Goal: Task Accomplishment & Management: Complete application form

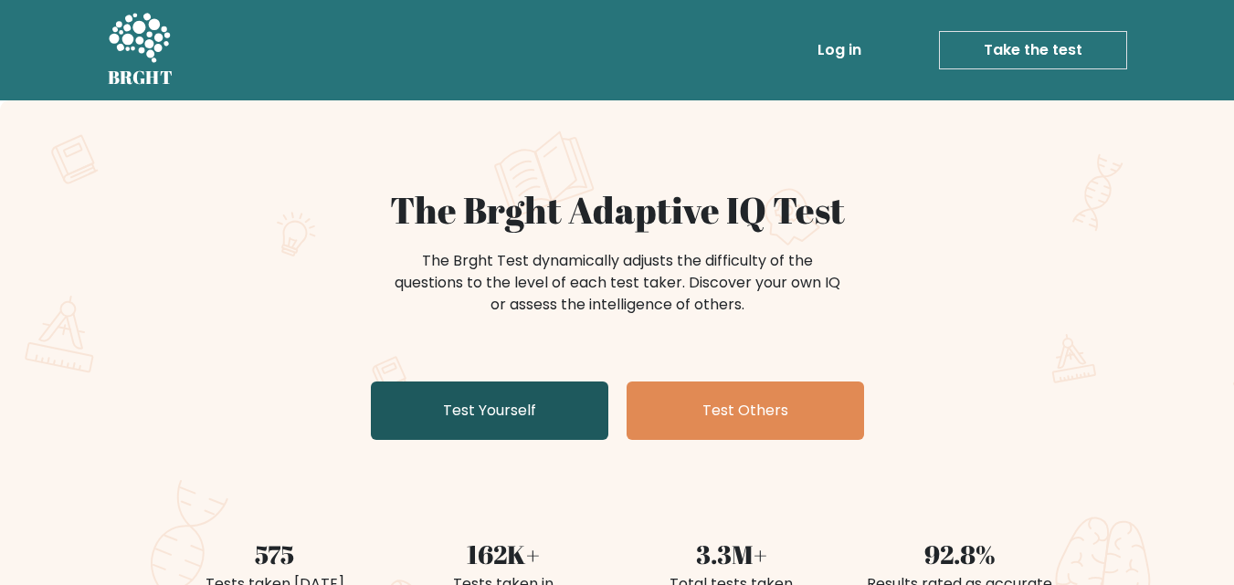
click at [478, 424] on link "Test Yourself" at bounding box center [489, 411] width 237 height 58
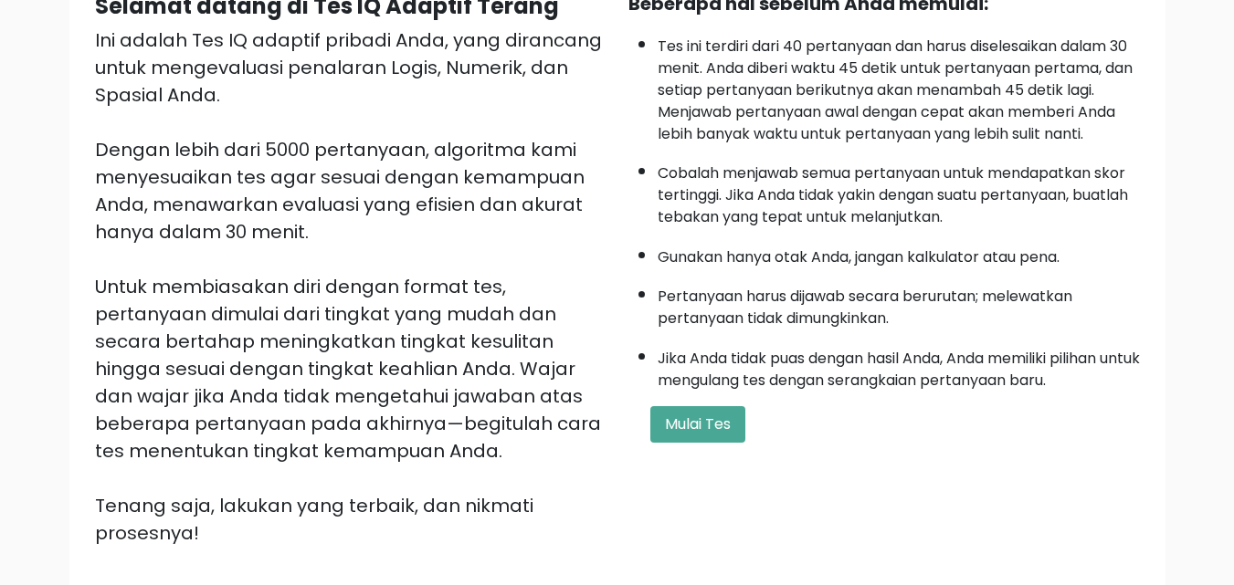
scroll to position [365, 0]
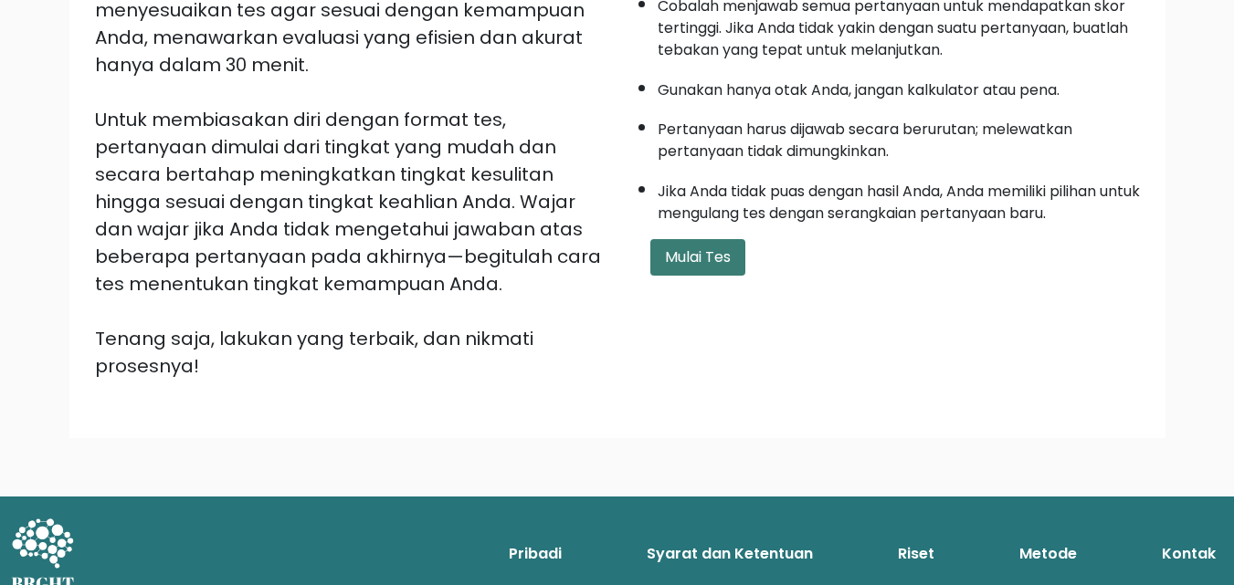
click at [703, 265] on font "Mulai Tes" at bounding box center [698, 257] width 66 height 21
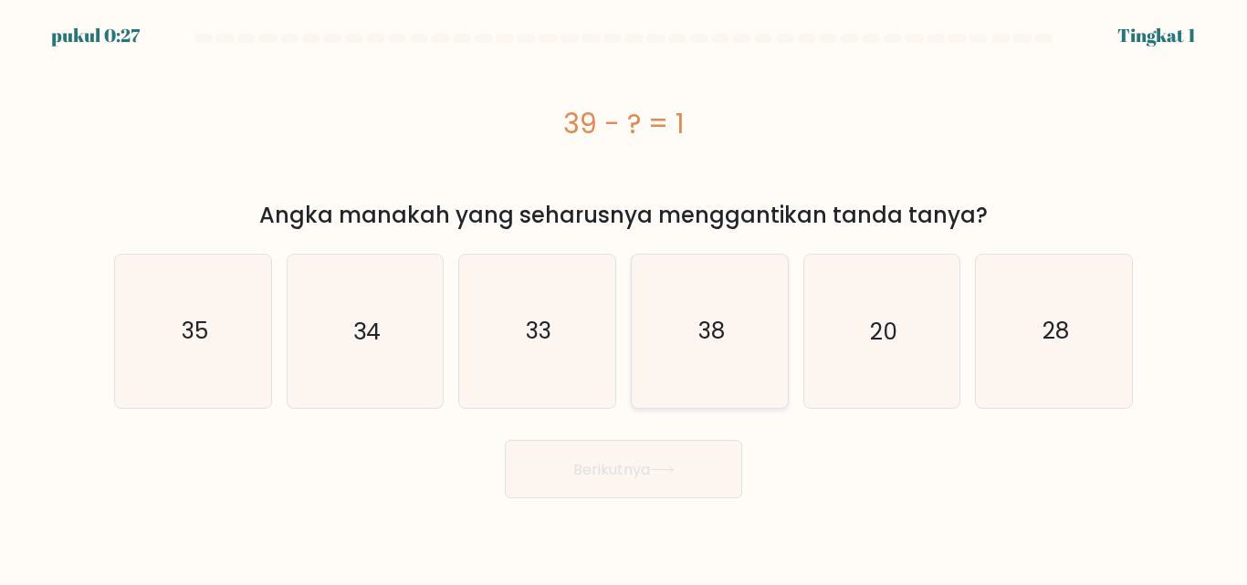
click at [738, 327] on icon "38" at bounding box center [710, 331] width 153 height 153
click at [625, 298] on input "D. 38" at bounding box center [624, 295] width 1 height 5
radio input "true"
click at [687, 459] on button "Berikutnya" at bounding box center [623, 469] width 237 height 59
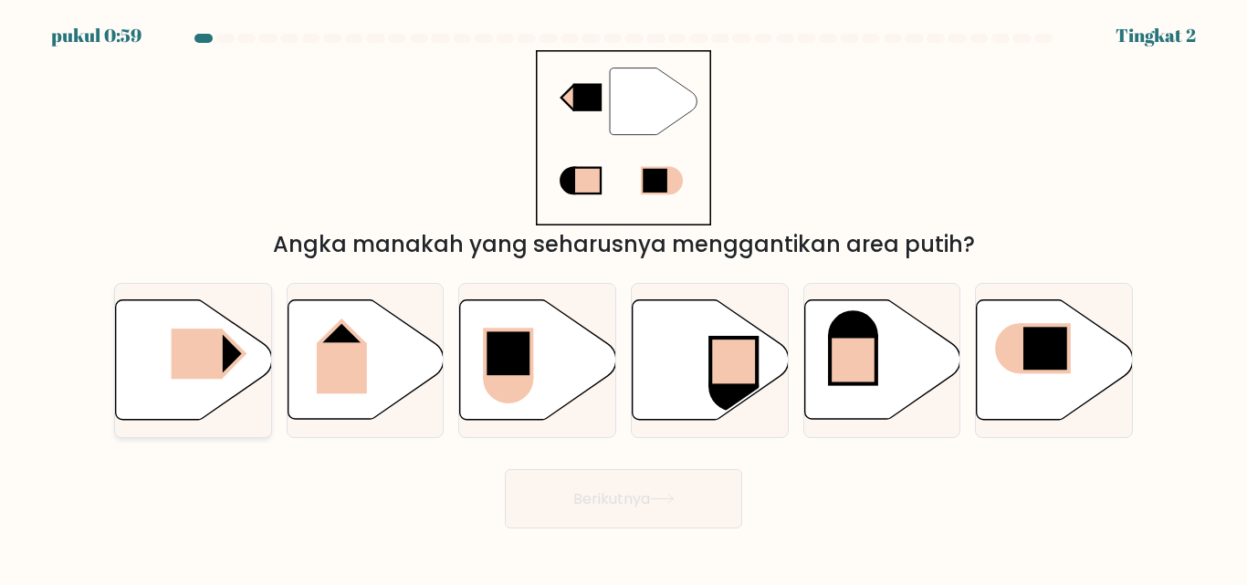
click at [213, 358] on rect at bounding box center [196, 354] width 51 height 50
click at [624, 298] on input "A." at bounding box center [624, 295] width 1 height 5
radio input "true"
click at [684, 504] on button "Berikutnya" at bounding box center [623, 498] width 237 height 59
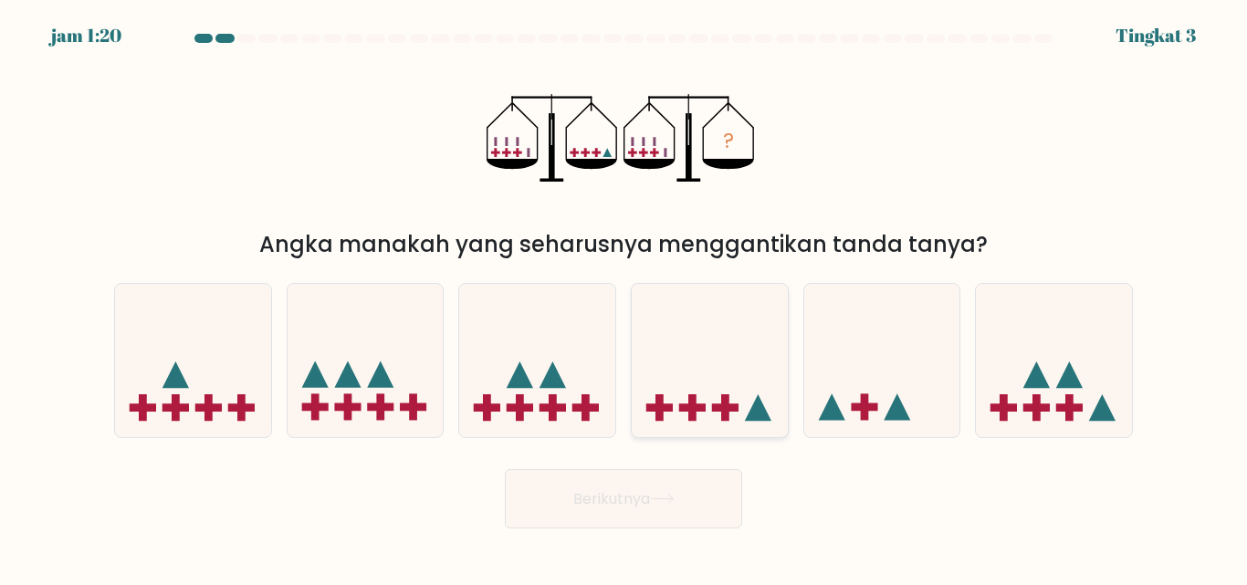
click at [700, 384] on icon at bounding box center [710, 360] width 156 height 129
click at [625, 298] on input "D." at bounding box center [624, 295] width 1 height 5
radio input "true"
click at [407, 395] on icon at bounding box center [366, 360] width 156 height 129
click at [624, 298] on input "B." at bounding box center [624, 295] width 1 height 5
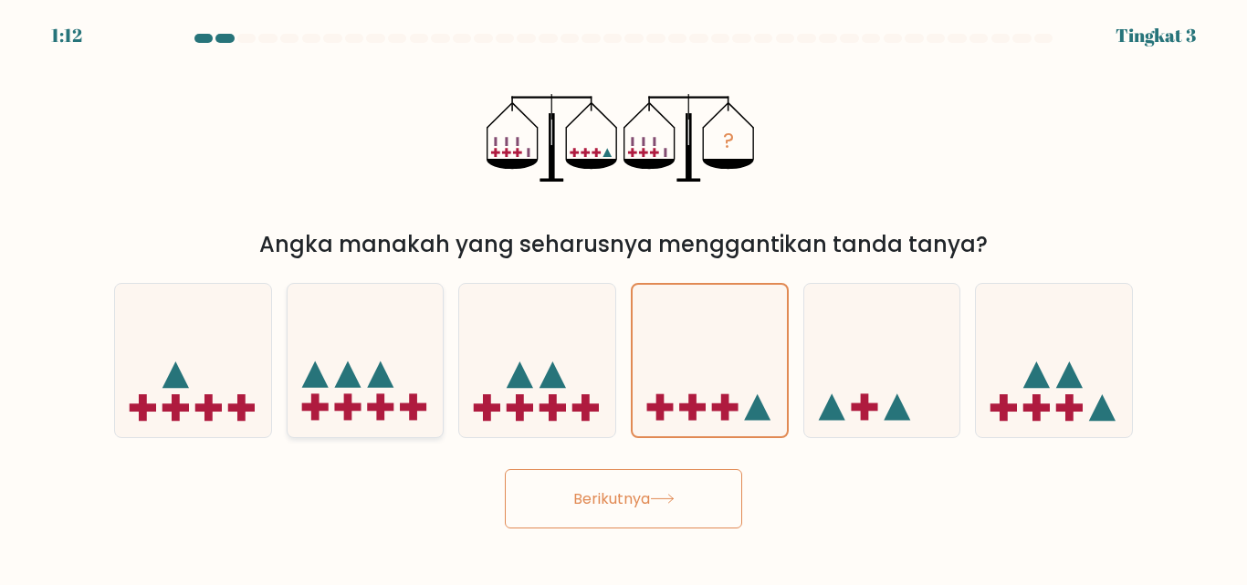
radio input "true"
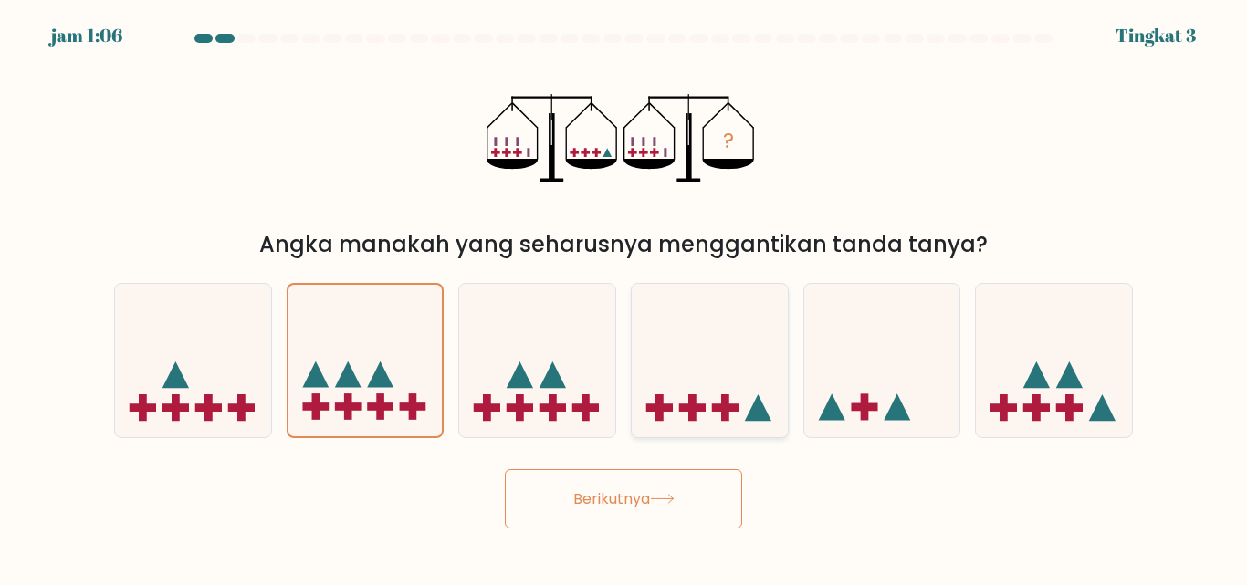
click at [698, 379] on icon at bounding box center [710, 360] width 156 height 129
click at [625, 298] on input "D." at bounding box center [624, 295] width 1 height 5
radio input "true"
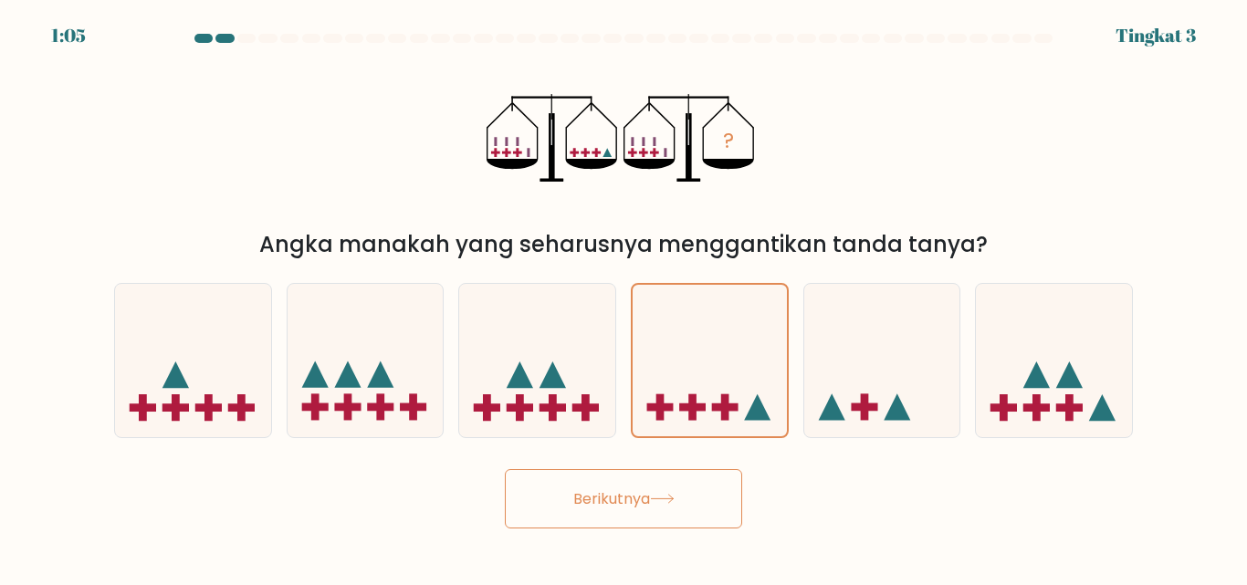
click at [634, 490] on font "Berikutnya" at bounding box center [612, 499] width 77 height 21
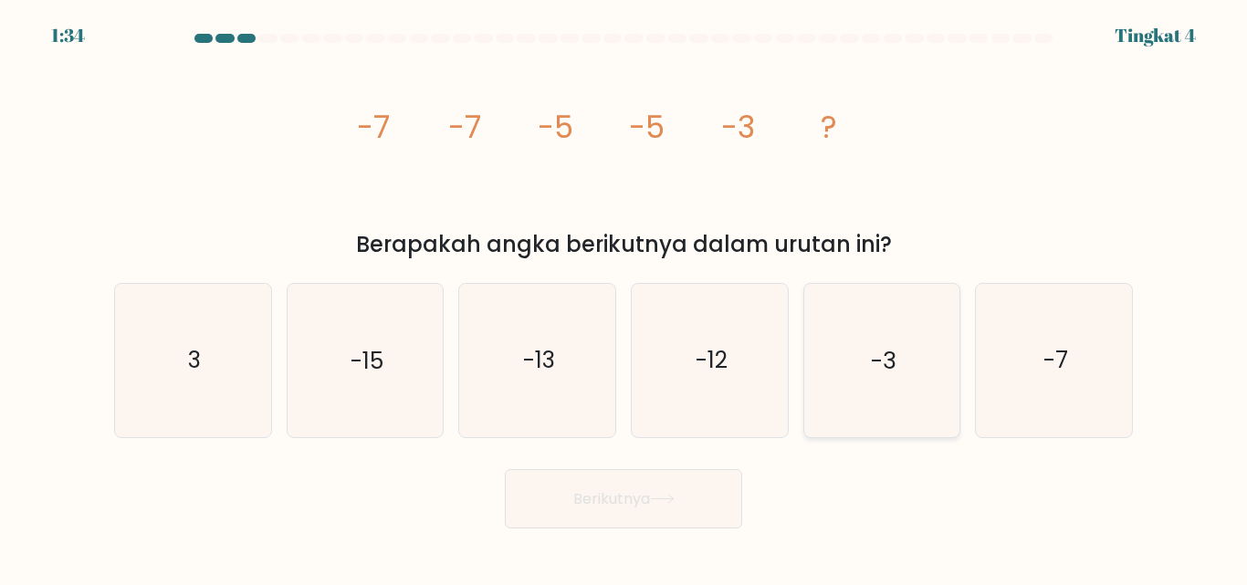
click at [841, 371] on icon "-3" at bounding box center [881, 360] width 153 height 153
click at [625, 298] on input "Dan. -3" at bounding box center [624, 295] width 1 height 5
radio input "true"
click at [676, 477] on button "Berikutnya" at bounding box center [623, 498] width 237 height 59
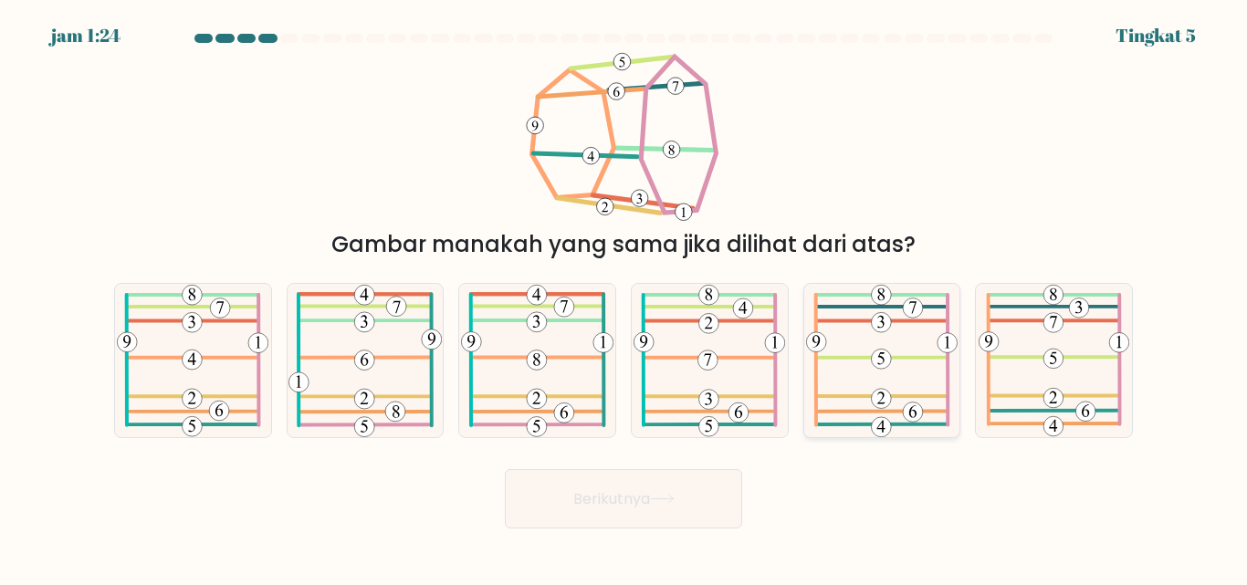
click at [890, 386] on icon at bounding box center [881, 360] width 151 height 153
click at [625, 298] on input "Dan." at bounding box center [624, 295] width 1 height 5
radio input "true"
click at [598, 496] on font "Berikutnya" at bounding box center [612, 499] width 77 height 21
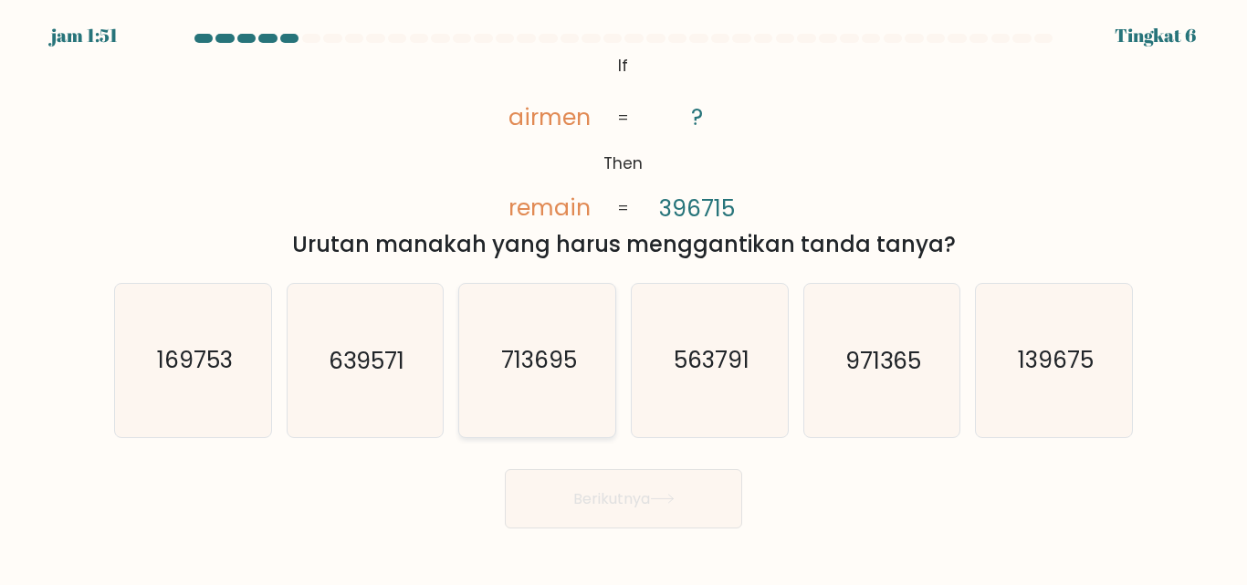
click at [529, 366] on text "713695" at bounding box center [539, 361] width 76 height 32
click at [624, 298] on input "C. 713695" at bounding box center [624, 295] width 1 height 5
radio input "true"
click at [595, 489] on font "Berikutnya" at bounding box center [612, 499] width 77 height 21
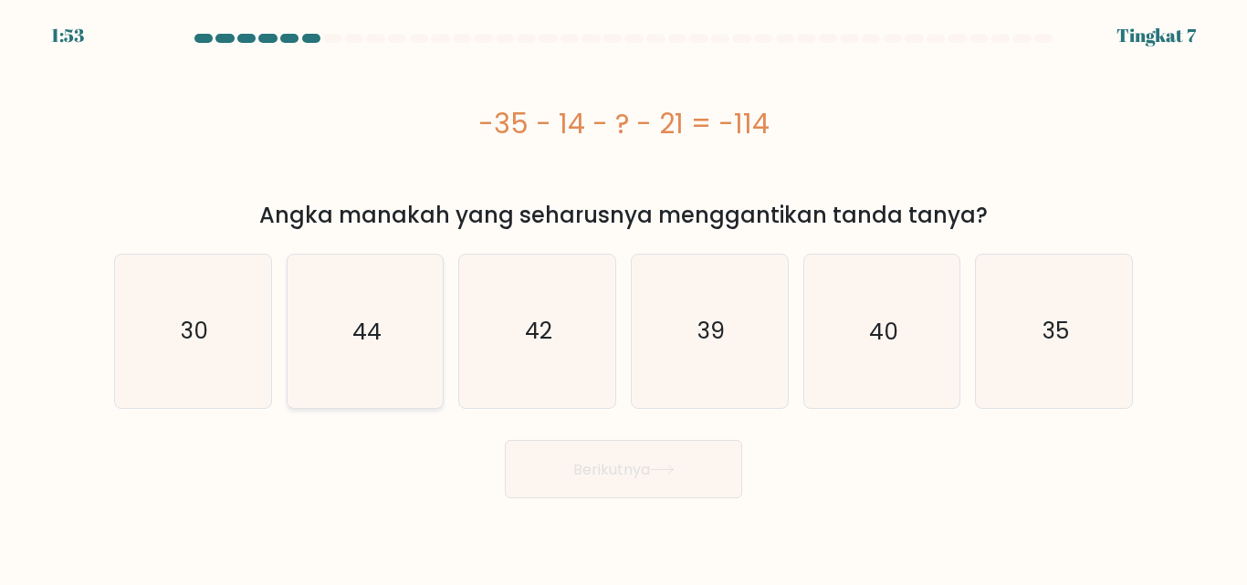
click at [330, 334] on icon "44" at bounding box center [365, 331] width 153 height 153
click at [624, 298] on input "B. 44" at bounding box center [624, 295] width 1 height 5
radio input "true"
click at [535, 479] on button "Berikutnya" at bounding box center [623, 469] width 237 height 59
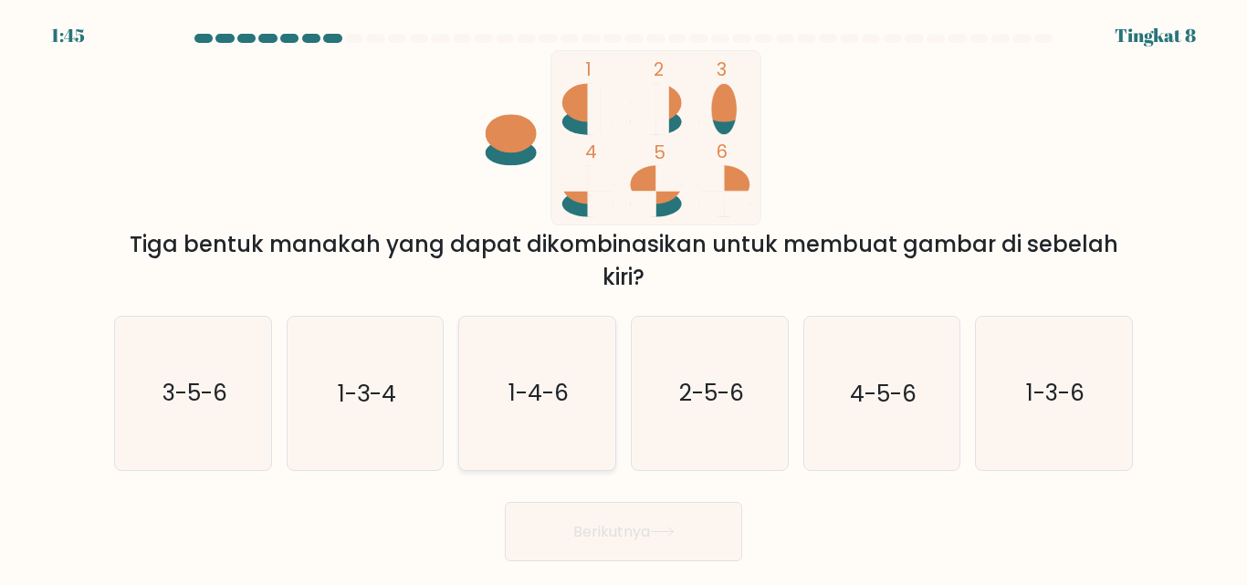
click at [561, 388] on text "1-4-6" at bounding box center [539, 394] width 60 height 32
click at [624, 298] on input "C. 1-4-6" at bounding box center [624, 295] width 1 height 5
radio input "true"
click at [610, 521] on font "Berikutnya" at bounding box center [612, 531] width 77 height 21
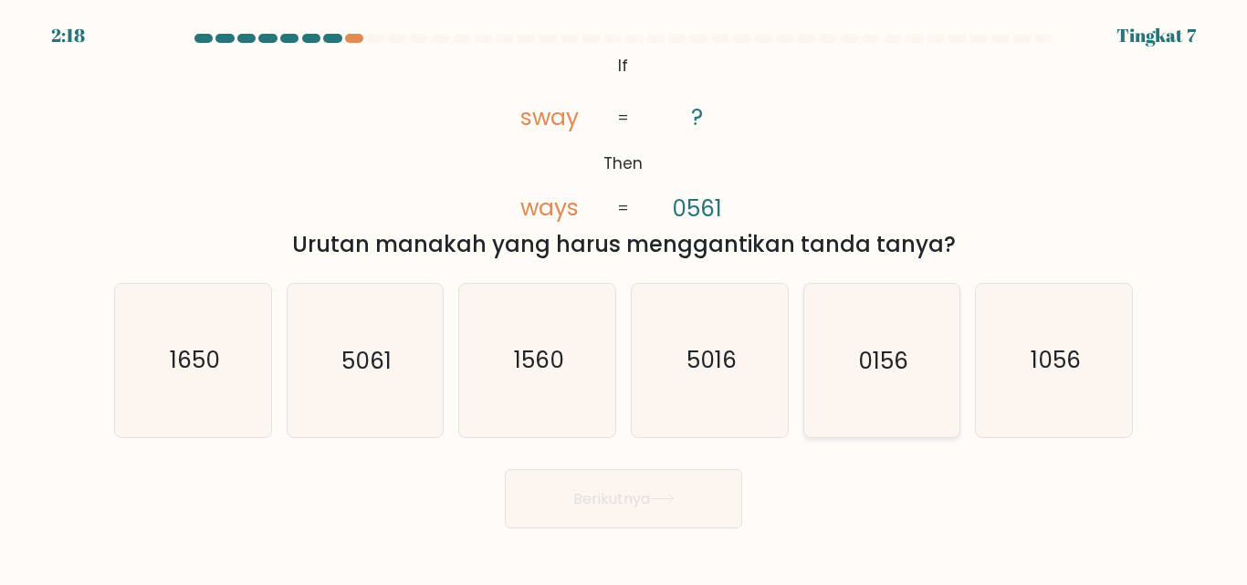
click at [900, 378] on icon "0156" at bounding box center [881, 360] width 153 height 153
click at [625, 298] on input "Dan. 0156" at bounding box center [624, 295] width 1 height 5
radio input "true"
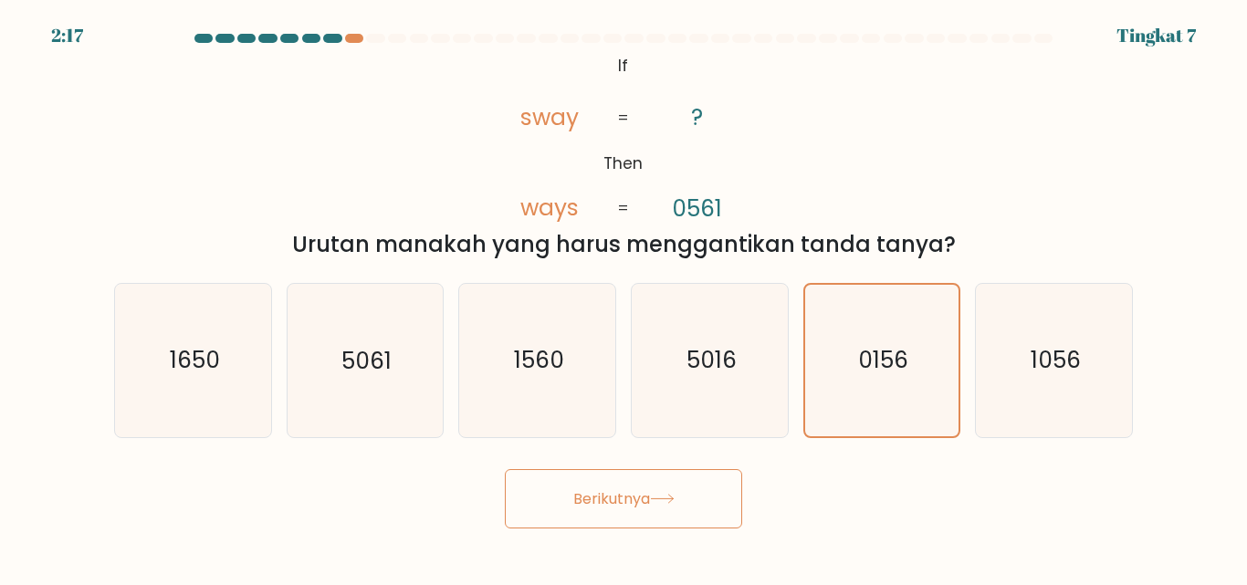
click at [680, 493] on button "Berikutnya" at bounding box center [623, 498] width 237 height 59
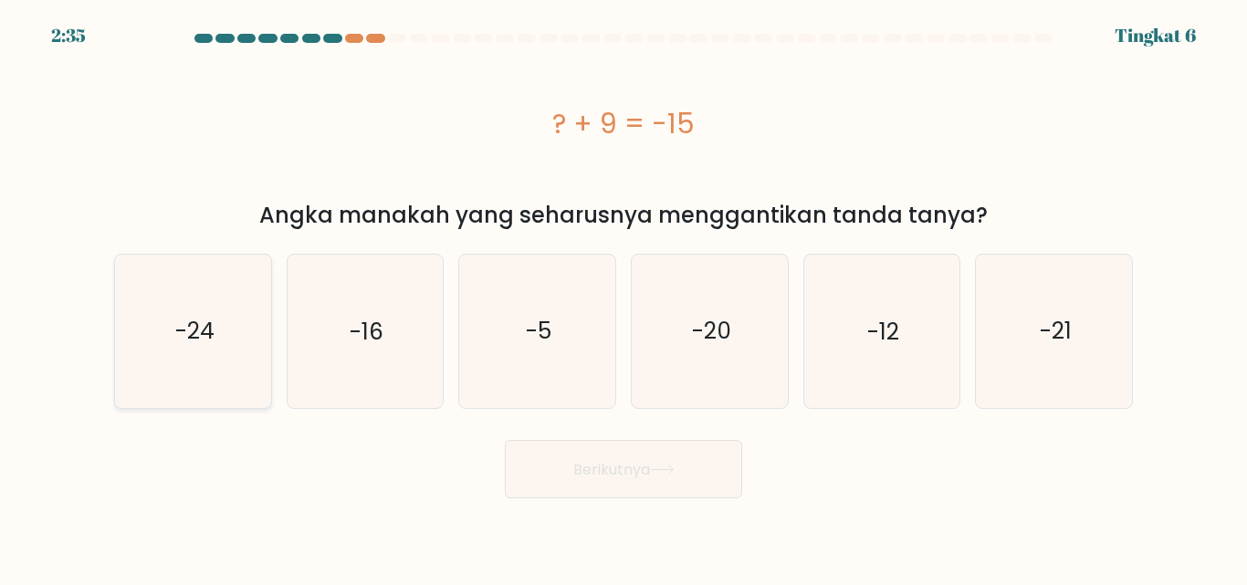
click at [216, 342] on icon "-24" at bounding box center [193, 331] width 153 height 153
click at [624, 298] on input "A. -24" at bounding box center [624, 295] width 1 height 5
radio input "true"
click at [662, 472] on icon at bounding box center [662, 470] width 25 height 10
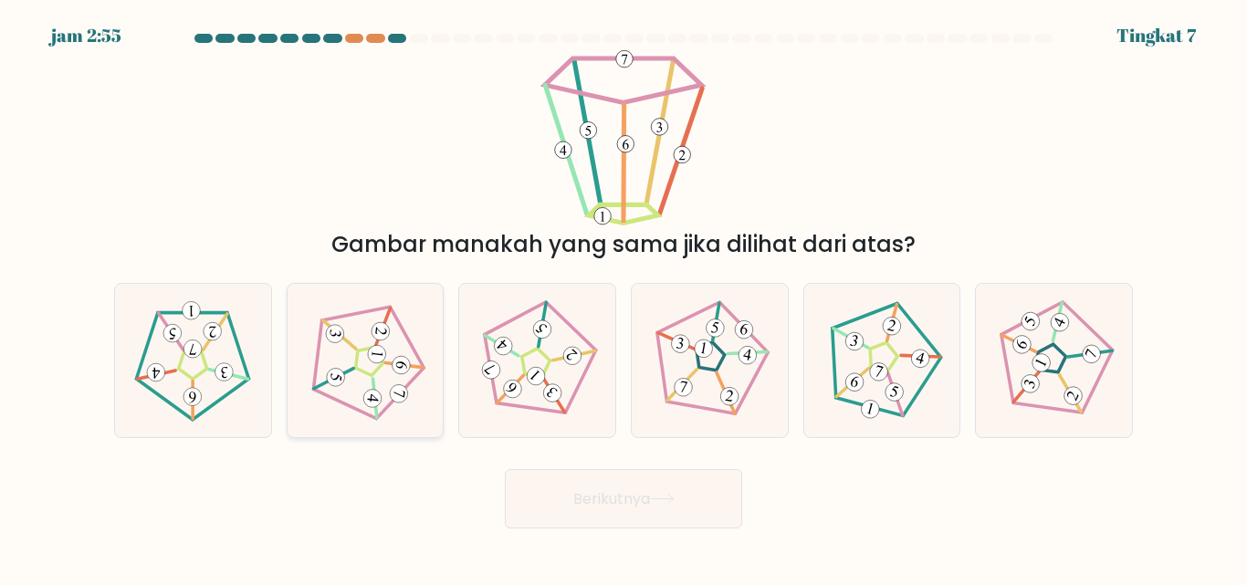
click at [391, 373] on icon at bounding box center [365, 361] width 122 height 122
click at [624, 298] on input "B." at bounding box center [624, 295] width 1 height 5
radio input "true"
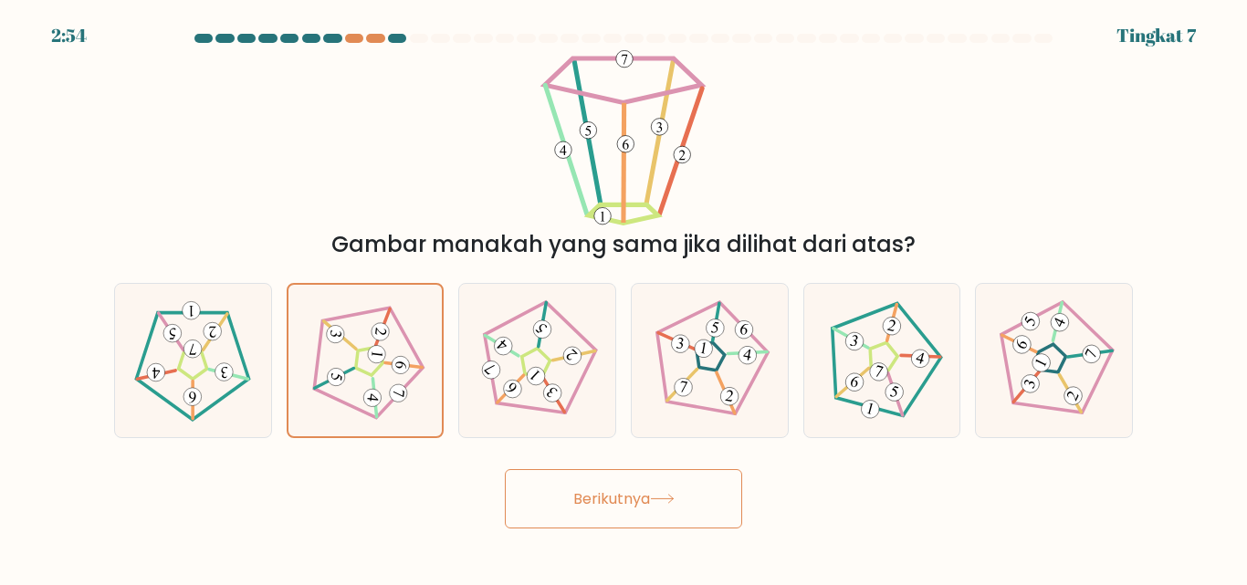
click at [553, 499] on button "Berikutnya" at bounding box center [623, 498] width 237 height 59
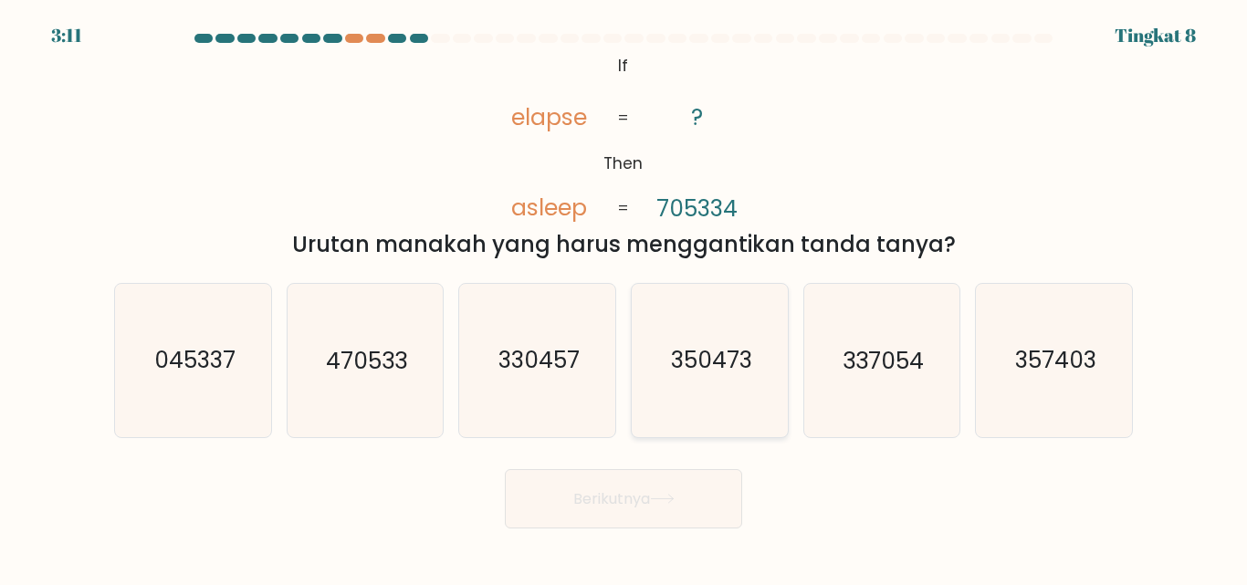
click at [714, 372] on text "350473" at bounding box center [710, 361] width 81 height 32
click at [625, 298] on input "D. 350473" at bounding box center [624, 295] width 1 height 5
radio input "true"
click at [1056, 371] on text "357403" at bounding box center [1056, 361] width 81 height 32
click at [625, 298] on input "F. 357403" at bounding box center [624, 295] width 1 height 5
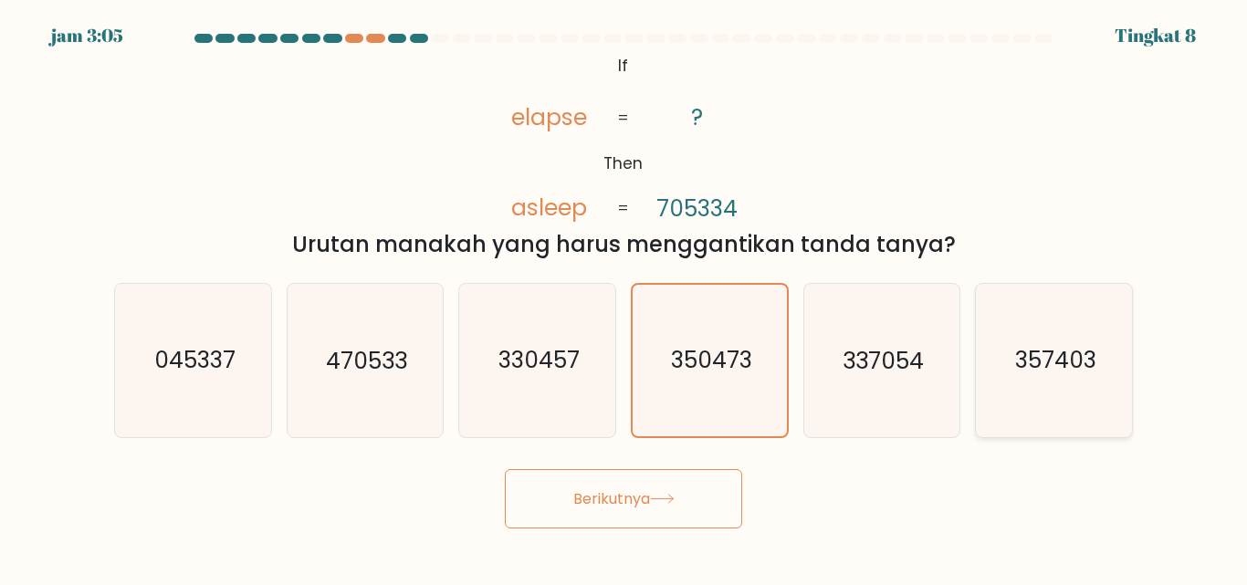
radio input "true"
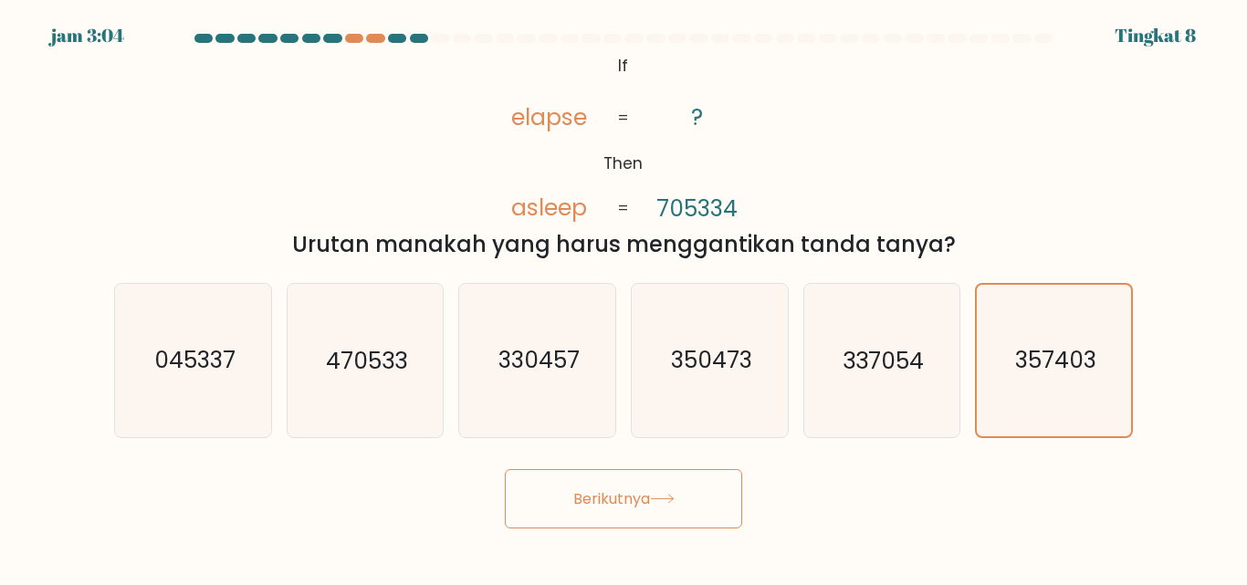
click at [681, 486] on button "Berikutnya" at bounding box center [623, 498] width 237 height 59
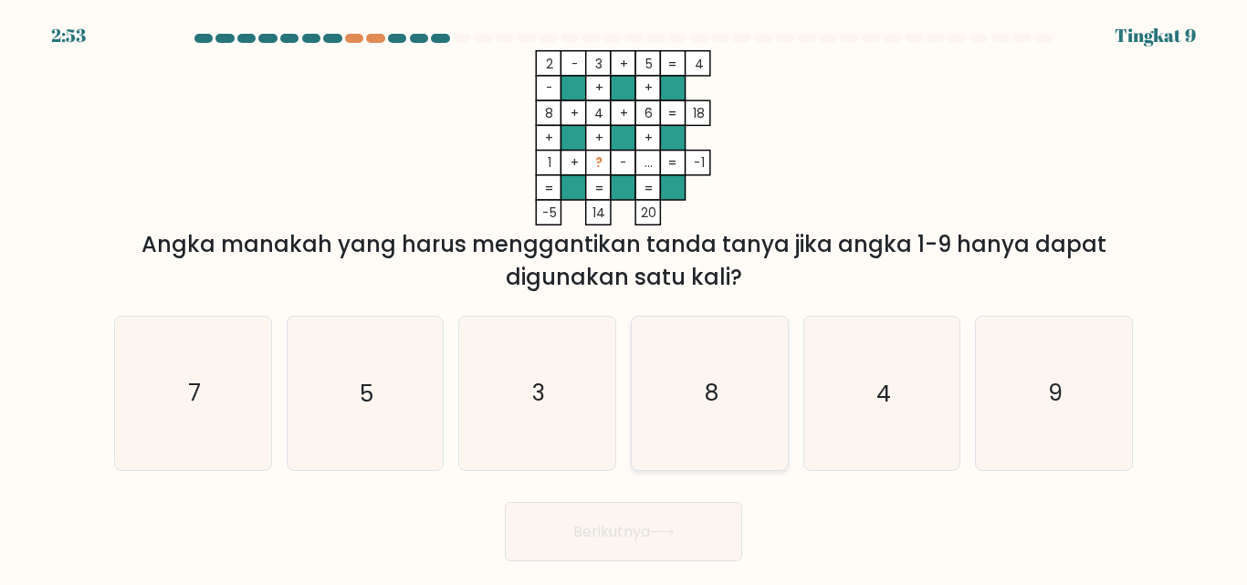
click at [738, 392] on icon "8" at bounding box center [710, 393] width 153 height 153
click at [625, 298] on input "D. 8" at bounding box center [624, 295] width 1 height 5
radio input "true"
click at [649, 521] on font "Berikutnya" at bounding box center [612, 531] width 77 height 21
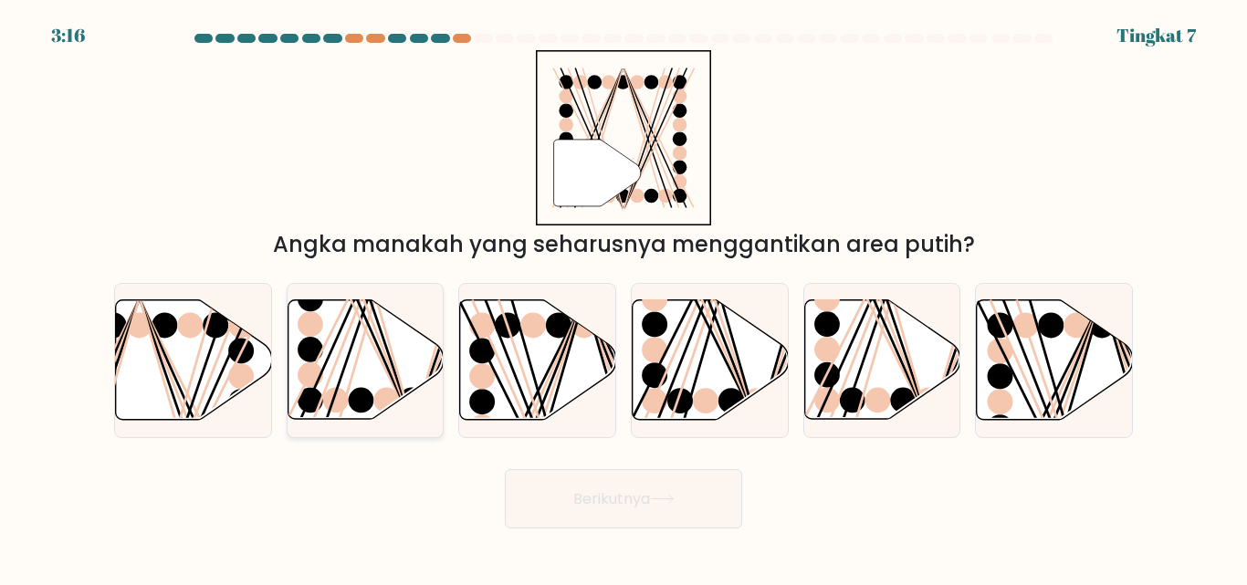
click at [342, 348] on line at bounding box center [361, 298] width 99 height 249
click at [624, 298] on input "B." at bounding box center [624, 295] width 1 height 5
radio input "true"
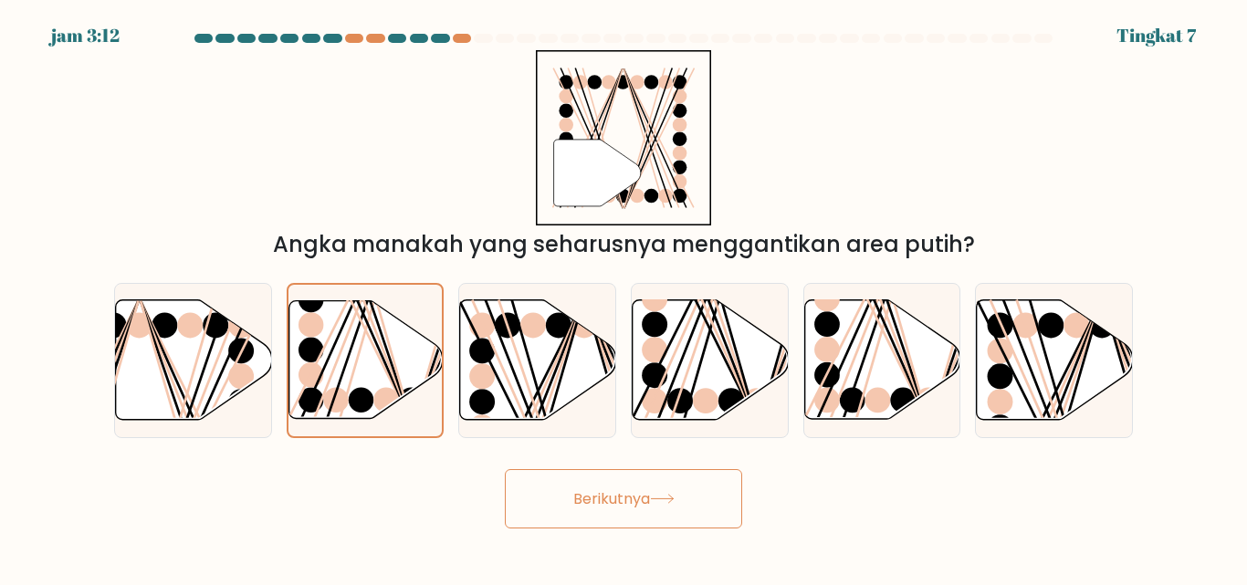
click at [555, 496] on button "Berikutnya" at bounding box center [623, 498] width 237 height 59
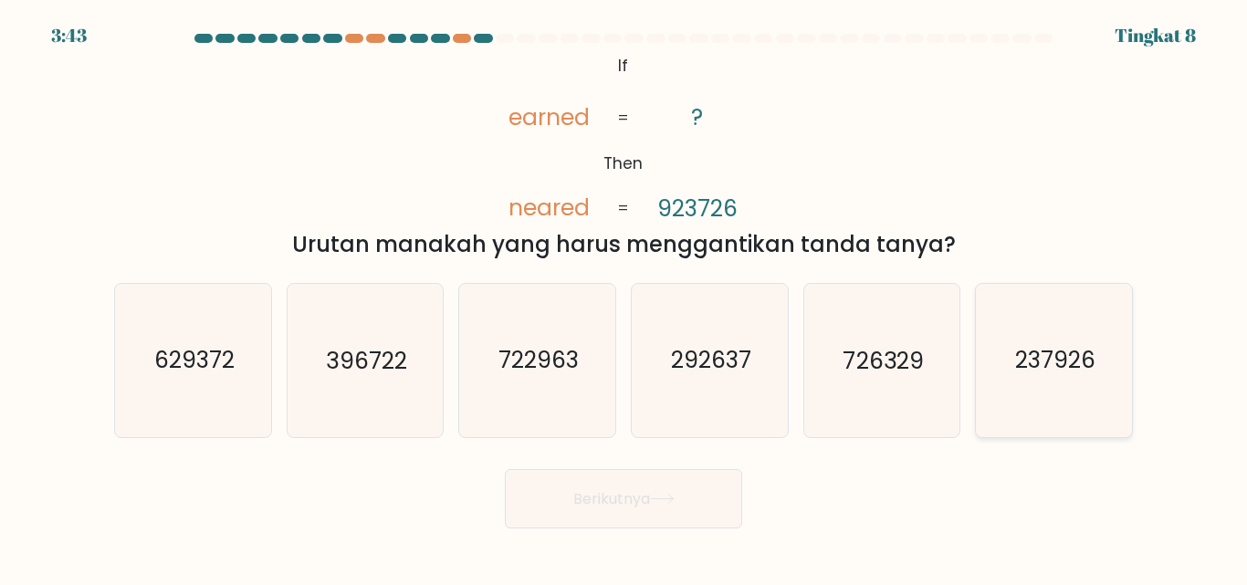
click at [1022, 374] on text "237926" at bounding box center [1056, 361] width 80 height 32
click at [625, 298] on input "F. 237926" at bounding box center [624, 295] width 1 height 5
radio input "true"
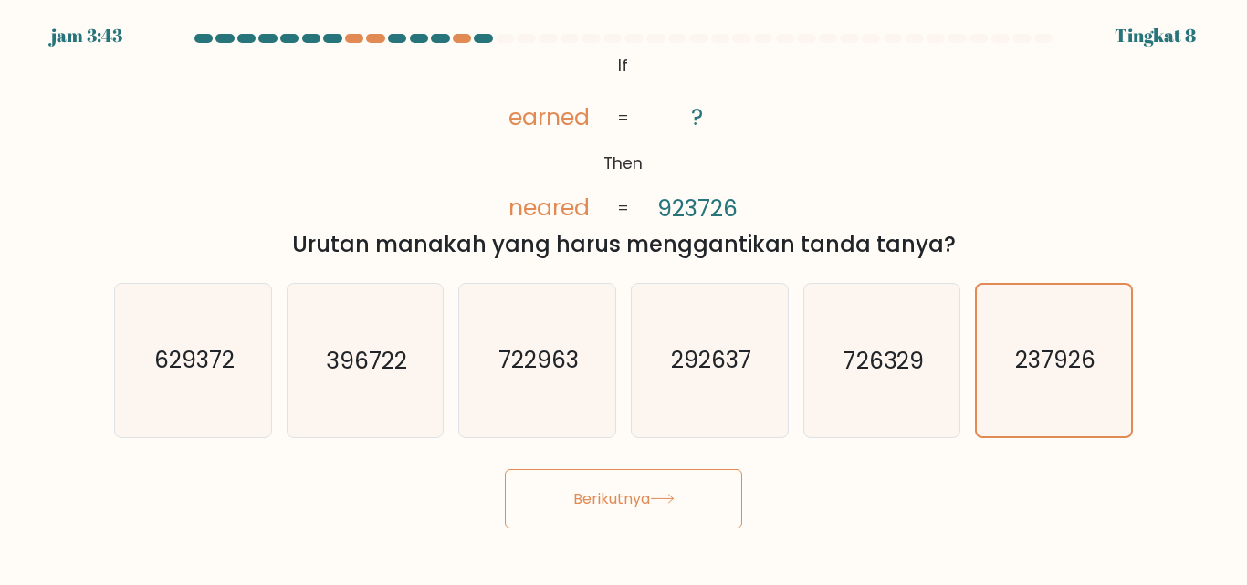
click at [615, 487] on button "Berikutnya" at bounding box center [623, 498] width 237 height 59
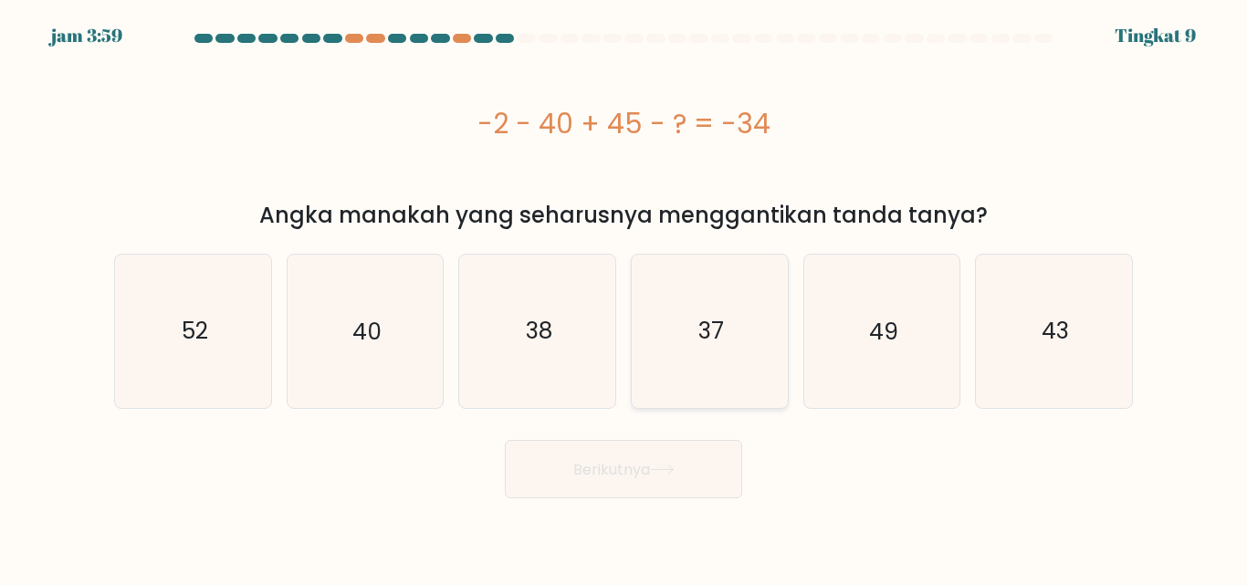
click at [762, 338] on icon "37" at bounding box center [710, 331] width 153 height 153
click at [625, 298] on input "D. 37" at bounding box center [624, 295] width 1 height 5
radio input "true"
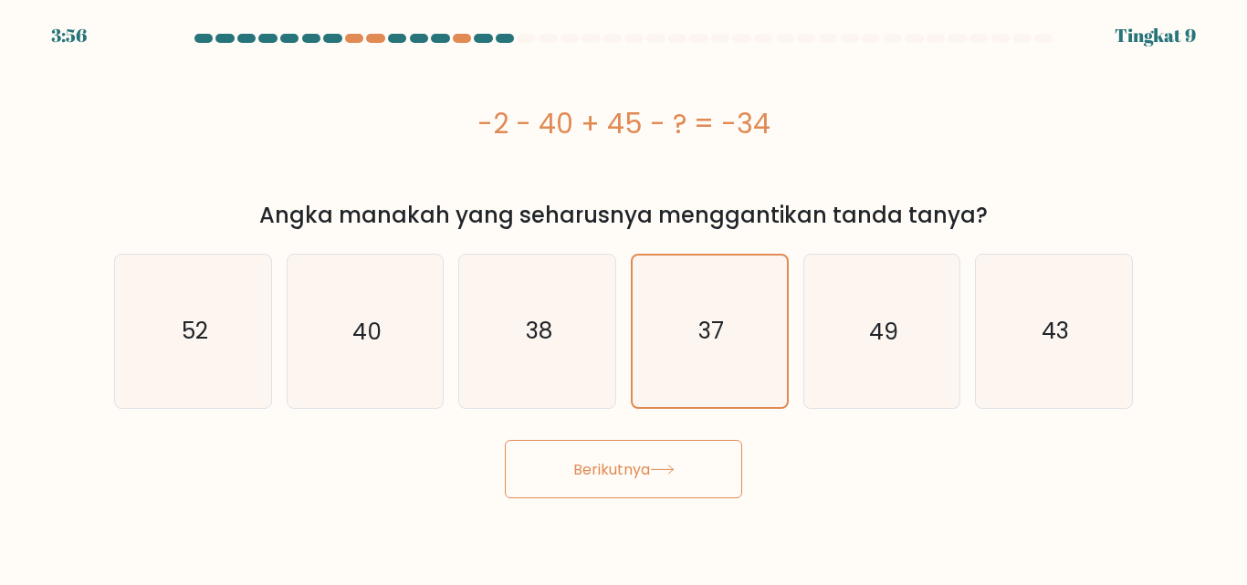
click at [660, 484] on button "Berikutnya" at bounding box center [623, 469] width 237 height 59
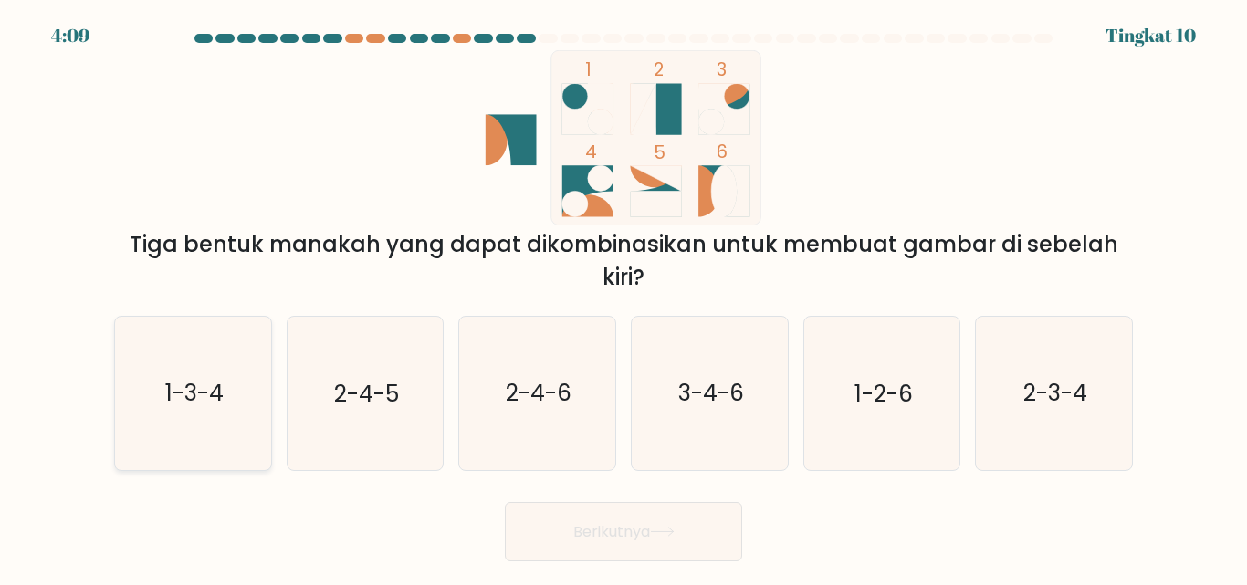
drag, startPoint x: 185, startPoint y: 392, endPoint x: 210, endPoint y: 399, distance: 25.7
click at [186, 391] on text "1-3-4" at bounding box center [194, 394] width 58 height 32
click at [624, 298] on input "A. 1-3-4" at bounding box center [624, 295] width 1 height 5
radio input "true"
click at [562, 533] on button "Berikutnya" at bounding box center [623, 531] width 237 height 59
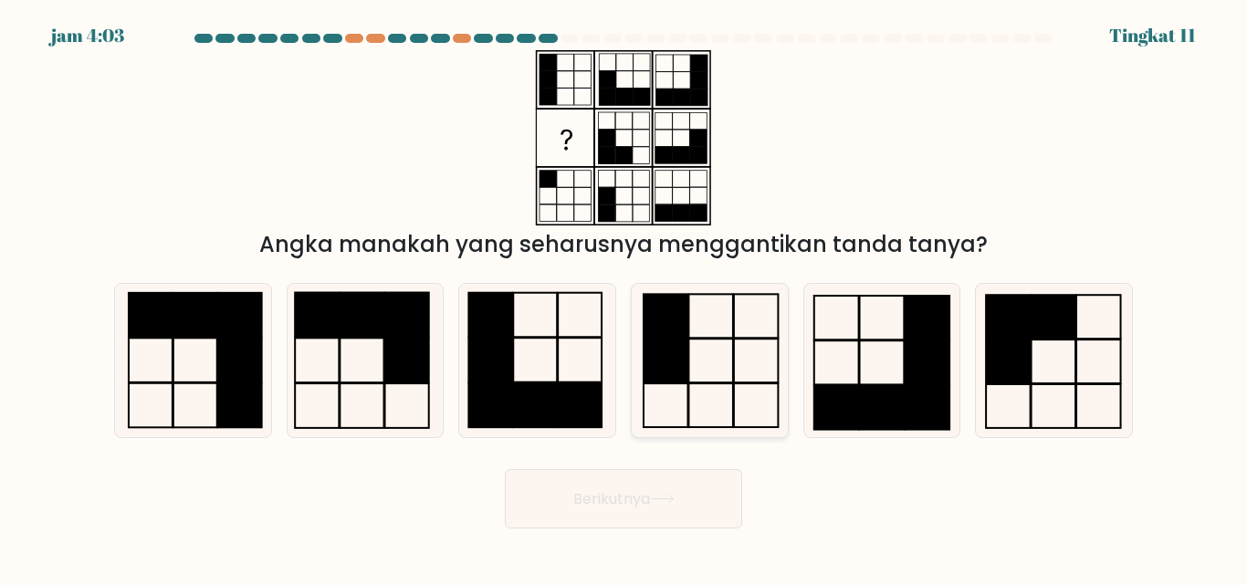
click at [711, 348] on icon at bounding box center [710, 360] width 153 height 153
click at [625, 298] on input "D." at bounding box center [624, 295] width 1 height 5
radio input "true"
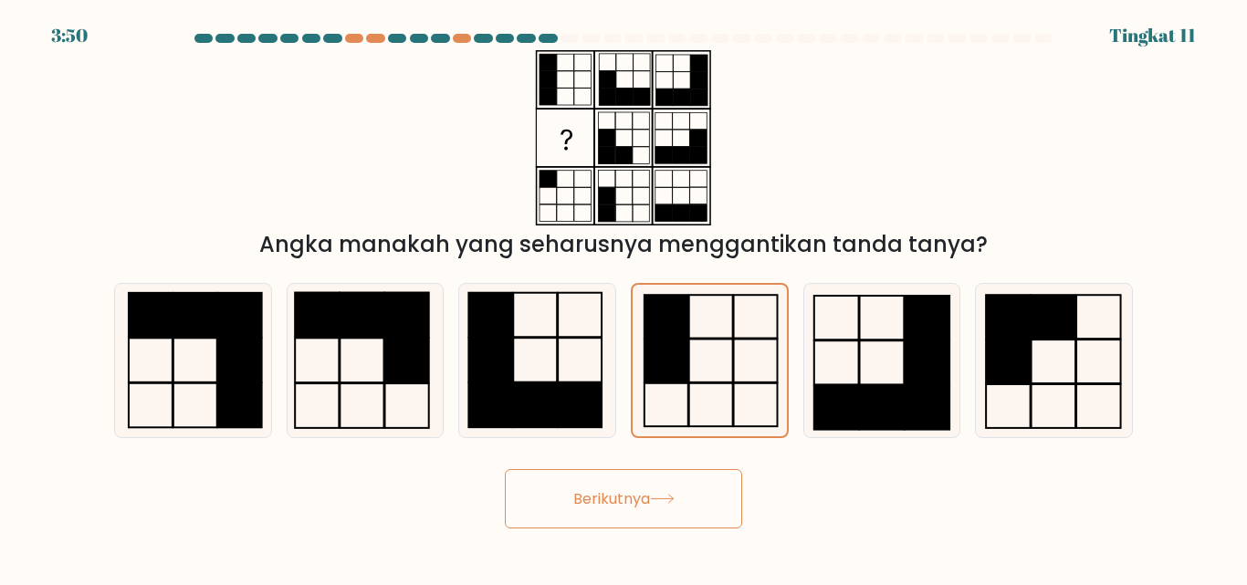
click at [649, 494] on font "Berikutnya" at bounding box center [612, 499] width 77 height 21
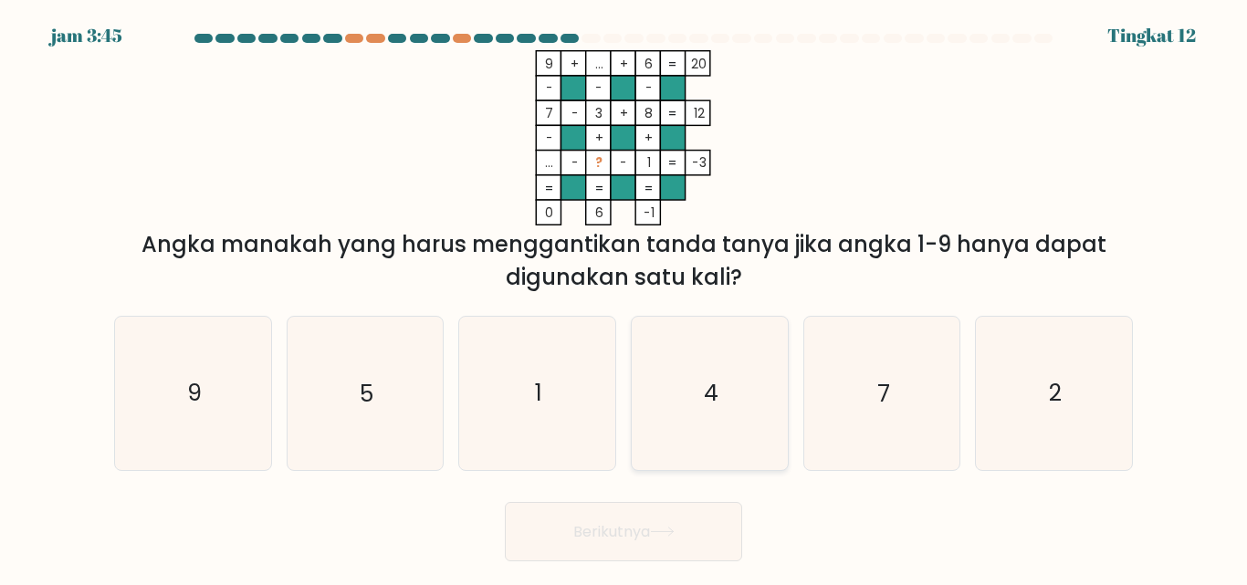
click at [693, 384] on icon "4" at bounding box center [710, 393] width 153 height 153
click at [625, 298] on input "D. 4" at bounding box center [624, 295] width 1 height 5
radio input "true"
click at [658, 521] on button "Berikutnya" at bounding box center [623, 531] width 237 height 59
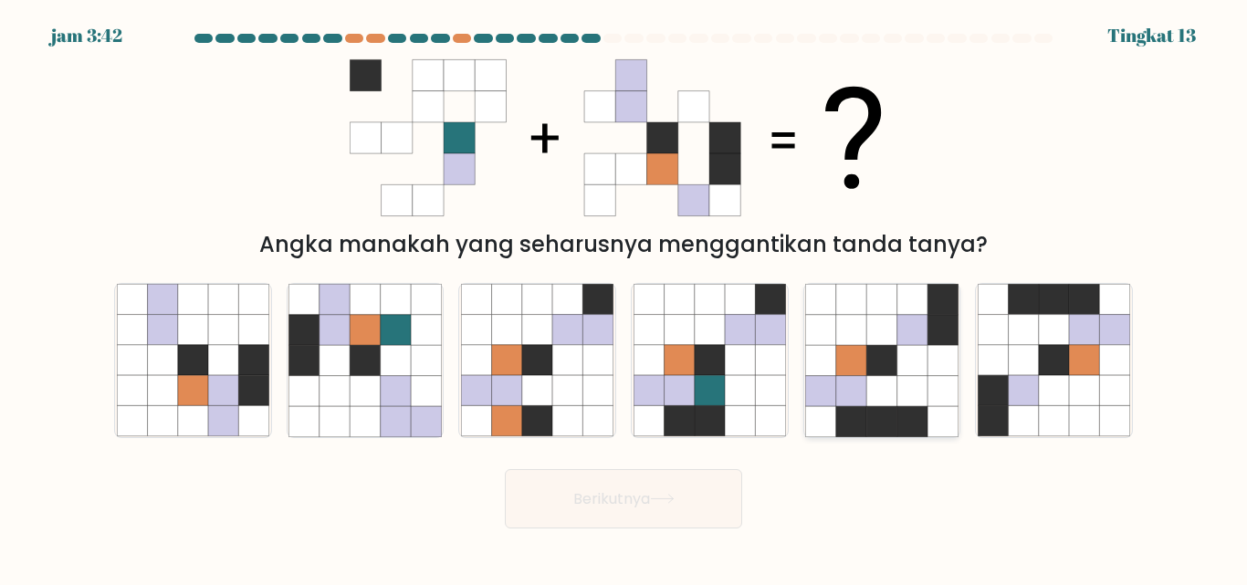
click at [876, 374] on icon at bounding box center [882, 361] width 30 height 30
click at [625, 298] on input "Dan." at bounding box center [624, 295] width 1 height 5
radio input "true"
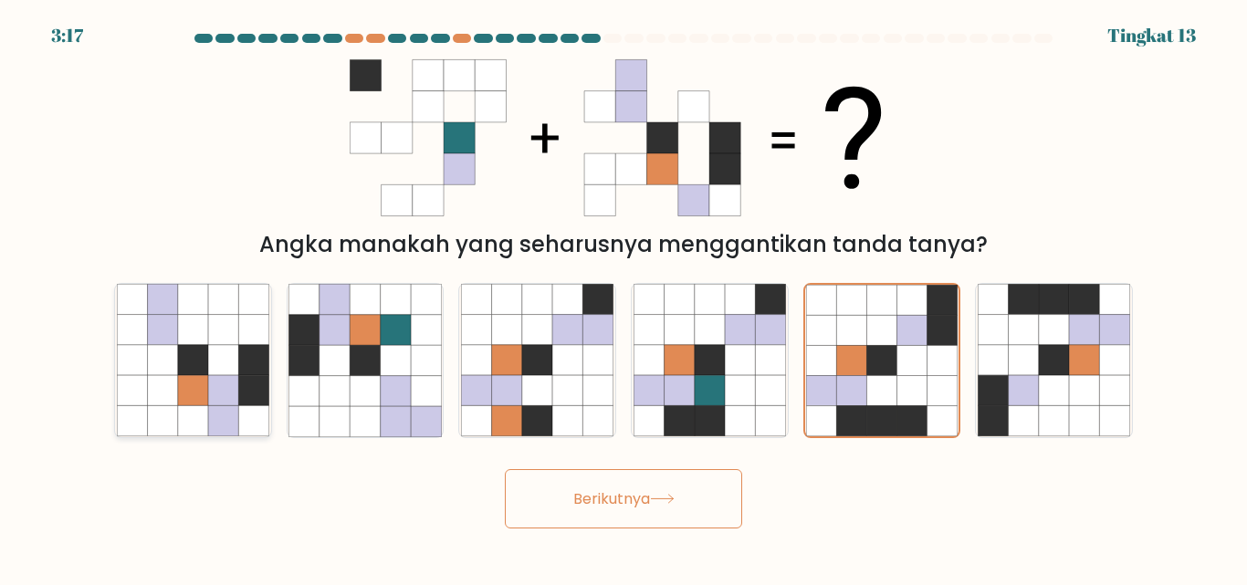
click at [228, 372] on icon at bounding box center [223, 361] width 30 height 30
click at [624, 298] on input "A." at bounding box center [624, 295] width 1 height 5
radio input "true"
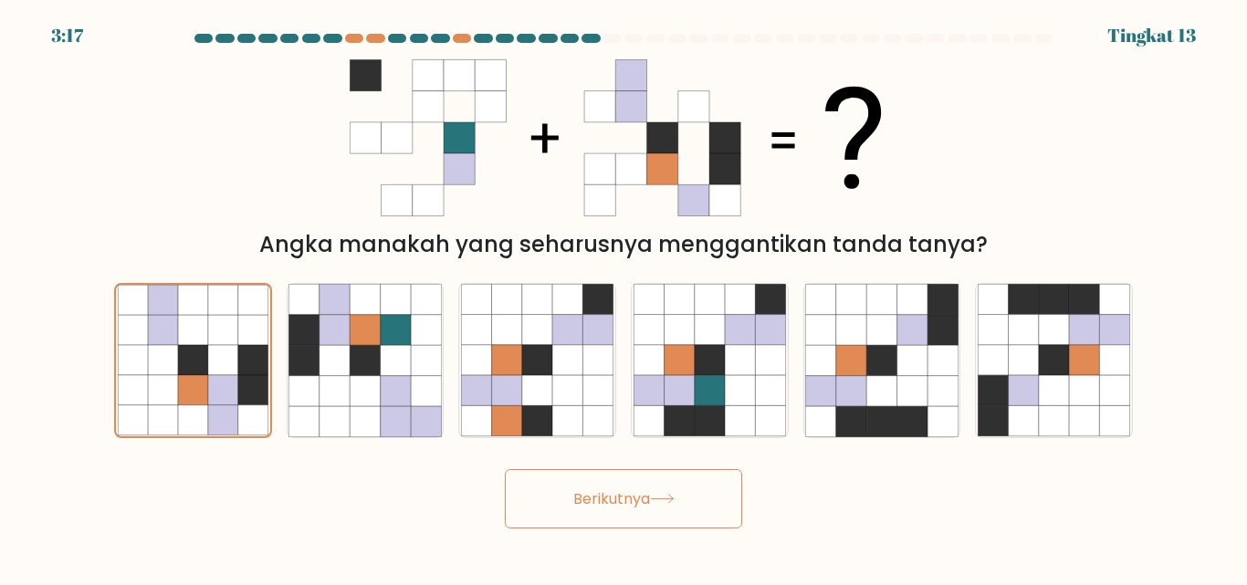
click at [621, 495] on font "Berikutnya" at bounding box center [612, 499] width 77 height 21
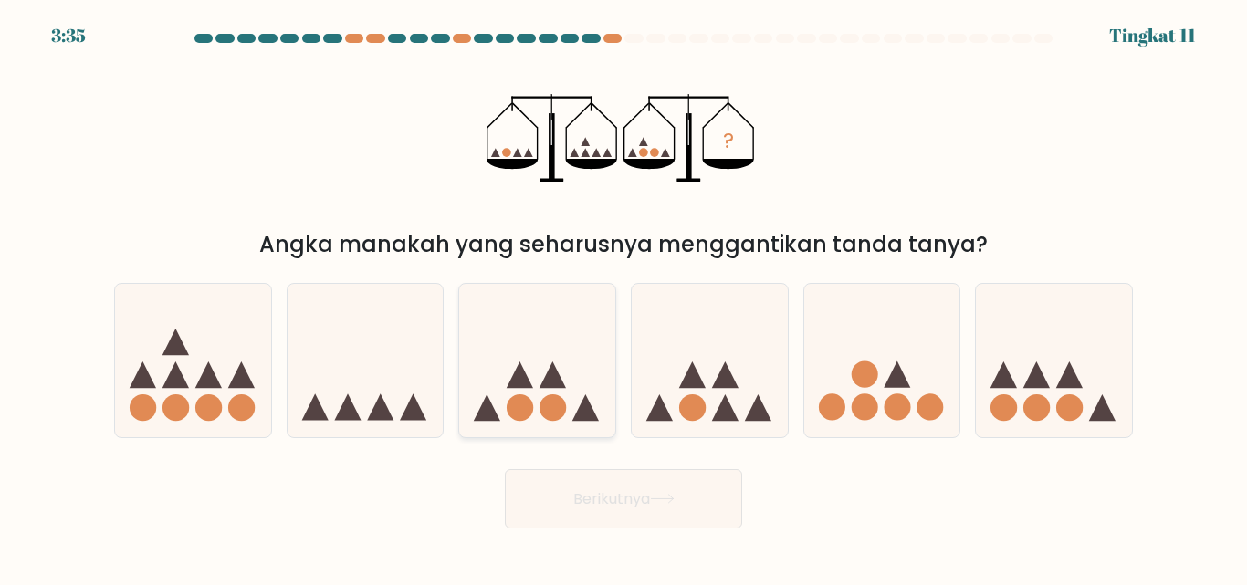
click at [578, 405] on icon at bounding box center [537, 360] width 156 height 129
click at [624, 298] on input "C." at bounding box center [624, 295] width 1 height 5
radio input "true"
click at [634, 491] on font "Berikutnya" at bounding box center [612, 499] width 77 height 21
click at [626, 503] on font "Berikutnya" at bounding box center [612, 499] width 77 height 21
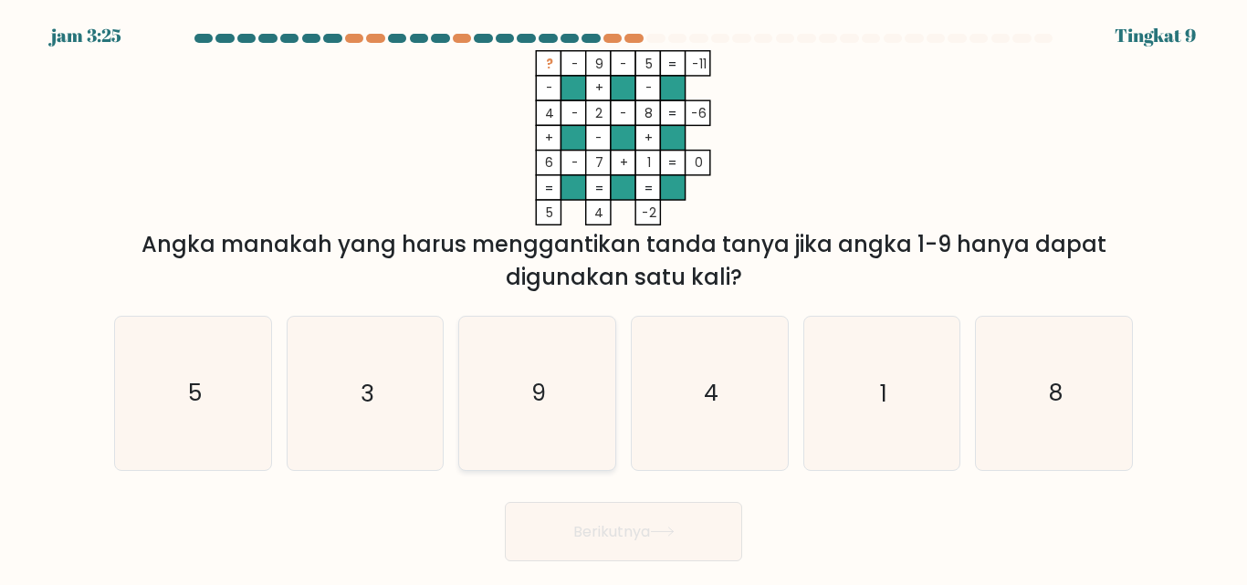
click at [508, 416] on icon "9" at bounding box center [537, 393] width 153 height 153
click at [624, 298] on input "C. 9" at bounding box center [624, 295] width 1 height 5
radio input "true"
click at [715, 533] on button "Berikutnya" at bounding box center [623, 531] width 237 height 59
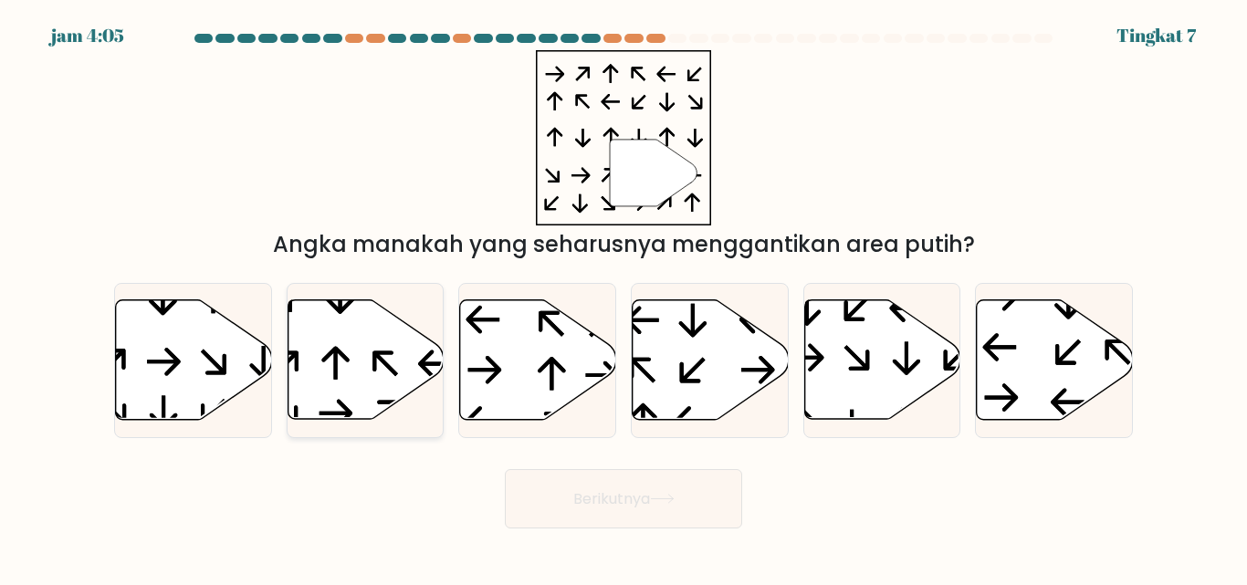
click at [402, 392] on icon at bounding box center [366, 360] width 156 height 120
click at [624, 298] on input "B." at bounding box center [624, 295] width 1 height 5
radio input "true"
click at [555, 491] on button "Berikutnya" at bounding box center [623, 498] width 237 height 59
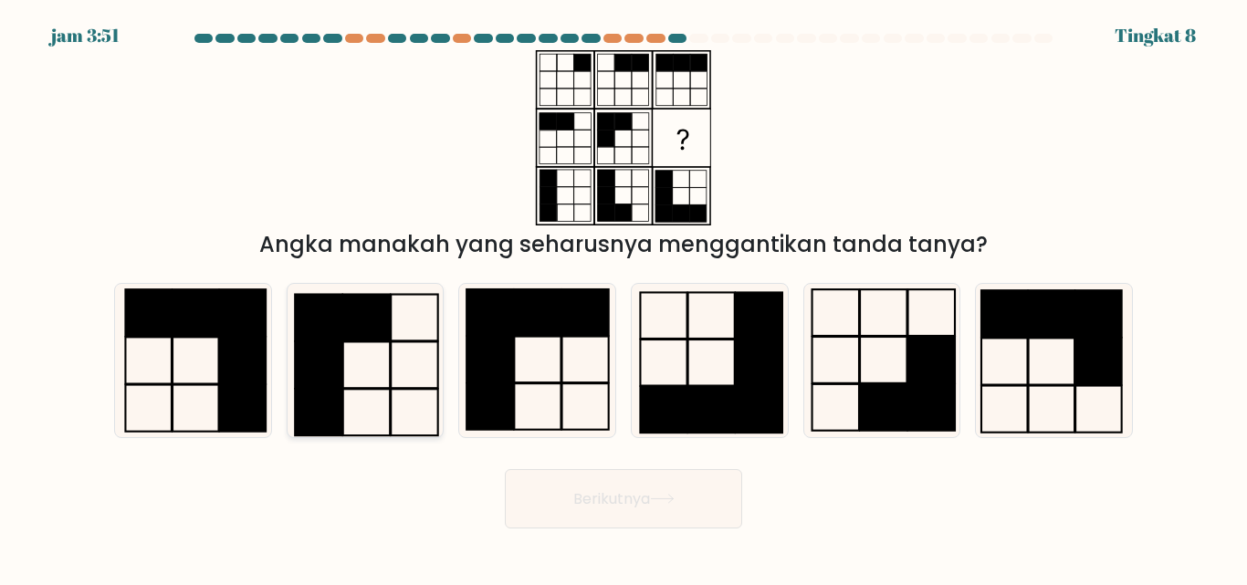
click at [383, 353] on icon at bounding box center [365, 360] width 153 height 153
click at [624, 298] on input "B." at bounding box center [624, 295] width 1 height 5
radio input "true"
click at [658, 513] on button "Berikutnya" at bounding box center [623, 498] width 237 height 59
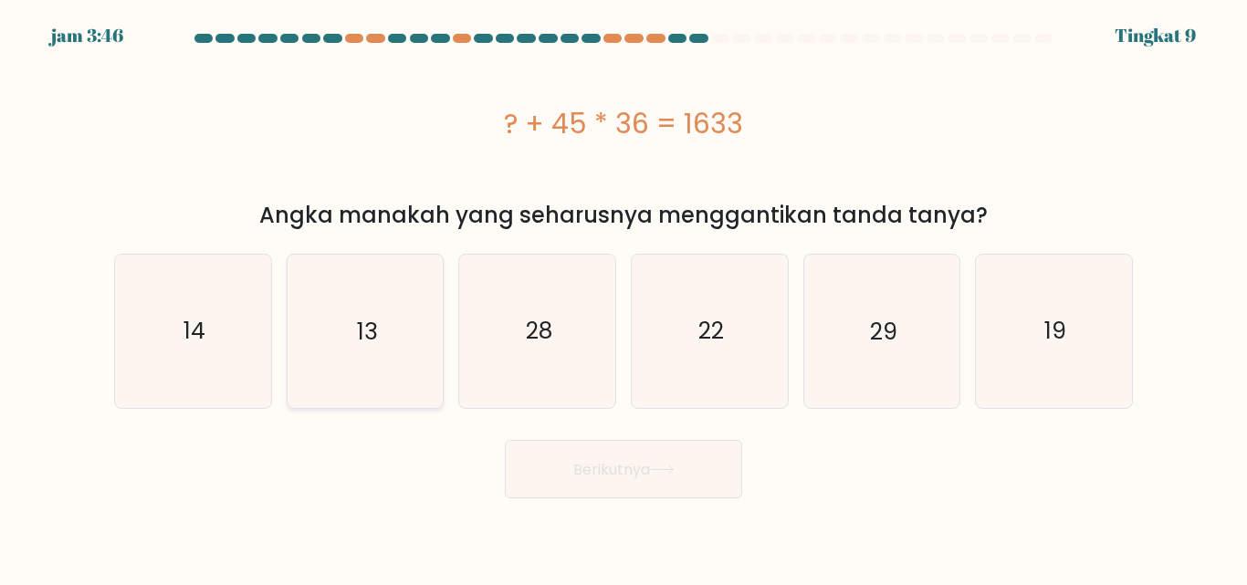
click at [342, 331] on icon "13" at bounding box center [365, 331] width 153 height 153
click at [624, 298] on input "B. 13" at bounding box center [624, 295] width 1 height 5
radio input "true"
click at [628, 480] on button "Berikutnya" at bounding box center [623, 469] width 237 height 59
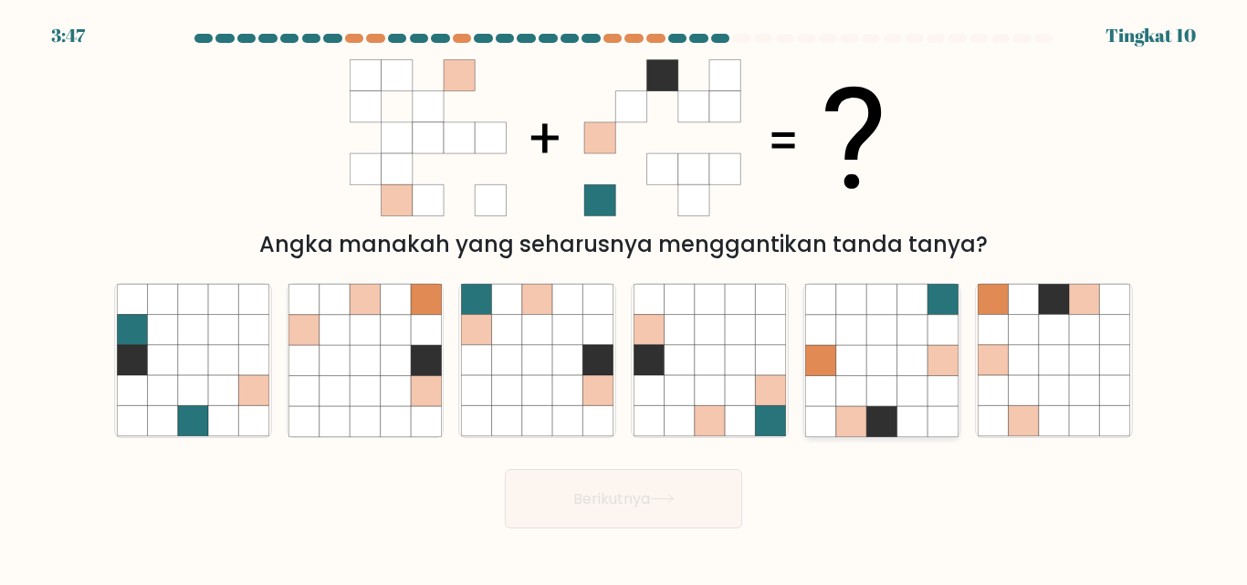
click at [906, 379] on icon at bounding box center [913, 391] width 30 height 30
click at [625, 298] on input "Dan." at bounding box center [624, 295] width 1 height 5
radio input "true"
click at [700, 503] on button "Berikutnya" at bounding box center [623, 498] width 237 height 59
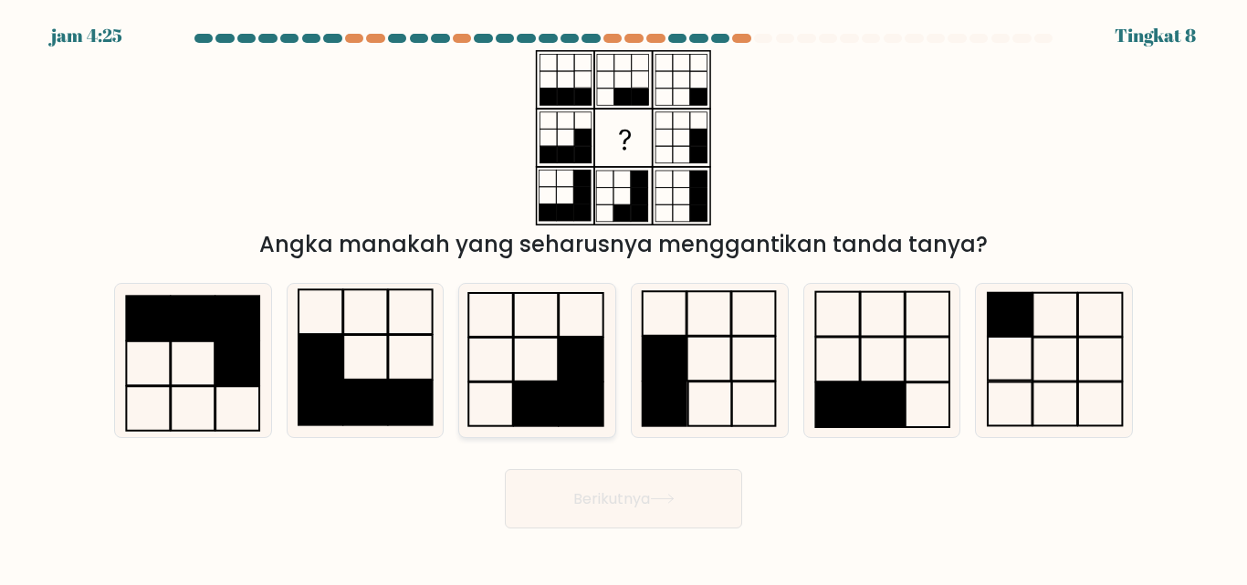
click at [569, 394] on rect at bounding box center [581, 405] width 45 height 44
click at [624, 298] on input "C." at bounding box center [624, 295] width 1 height 5
radio input "true"
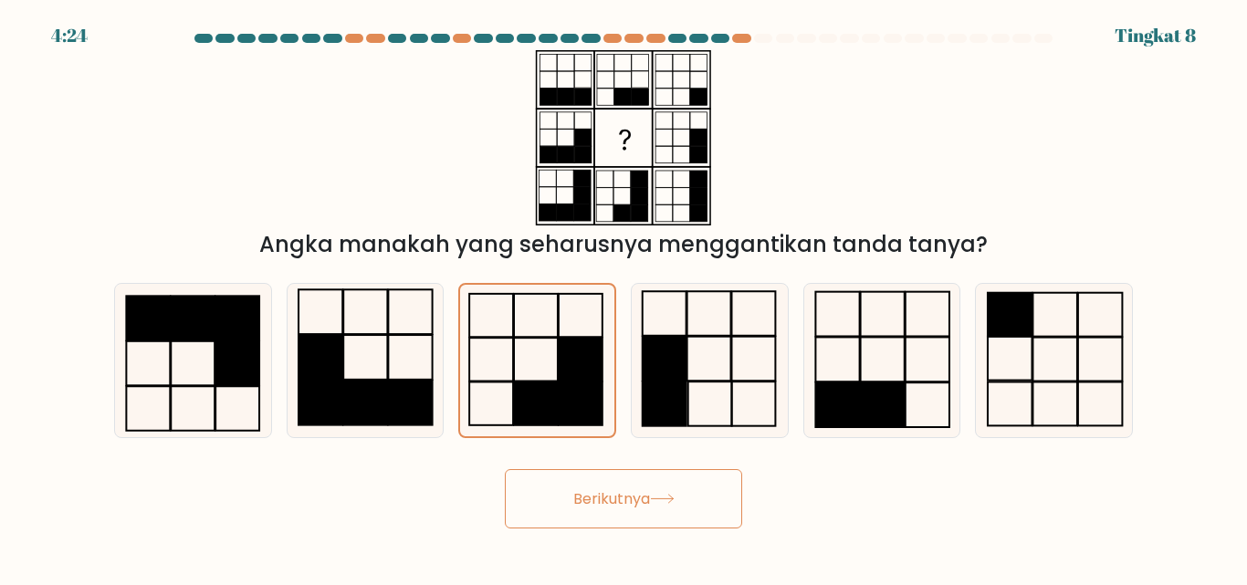
click at [650, 499] on font "Berikutnya" at bounding box center [612, 499] width 77 height 21
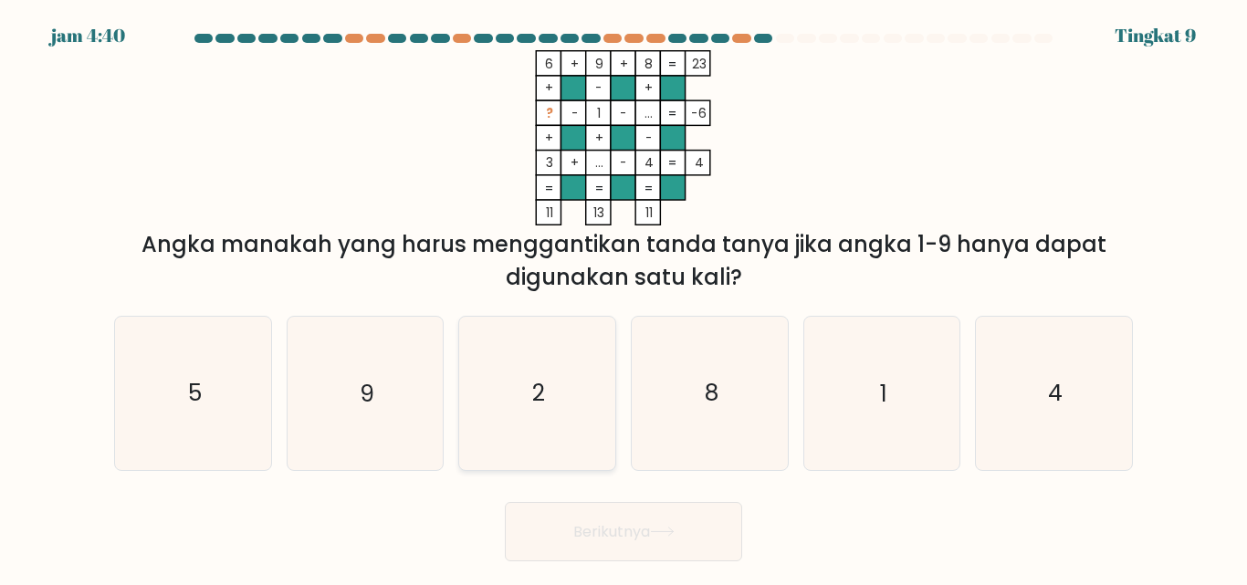
click at [516, 363] on icon "2" at bounding box center [537, 393] width 153 height 153
click at [624, 298] on input "C. 2" at bounding box center [624, 295] width 1 height 5
radio input "true"
click at [656, 516] on button "Berikutnya" at bounding box center [623, 531] width 237 height 59
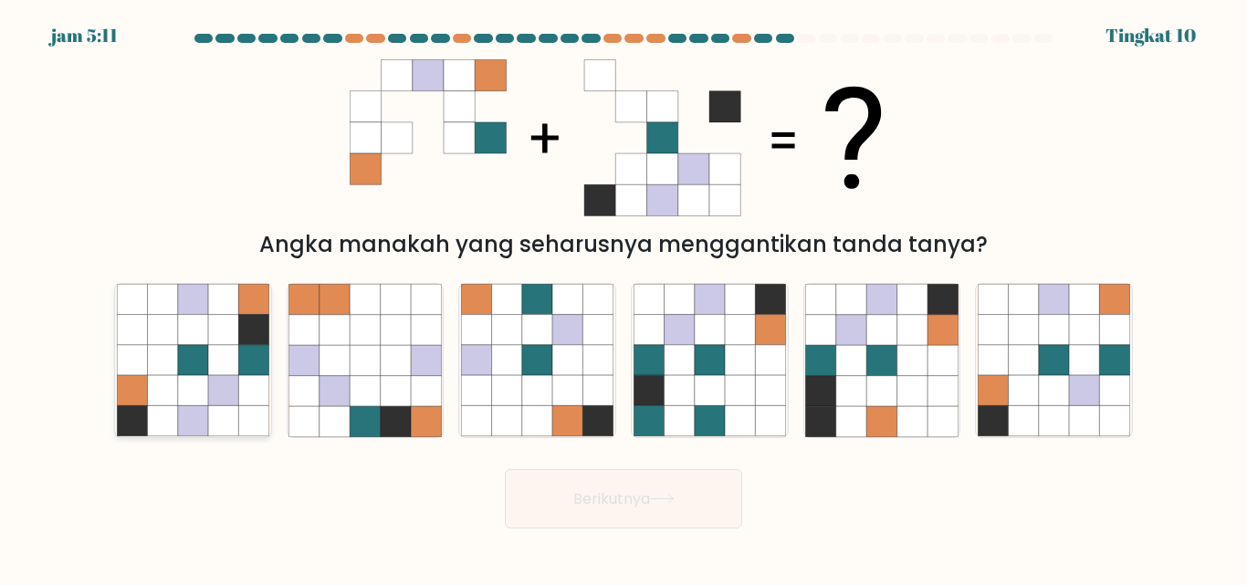
click at [220, 334] on icon at bounding box center [223, 330] width 30 height 30
click at [624, 298] on input "A." at bounding box center [624, 295] width 1 height 5
radio input "true"
click at [626, 519] on button "Berikutnya" at bounding box center [623, 498] width 237 height 59
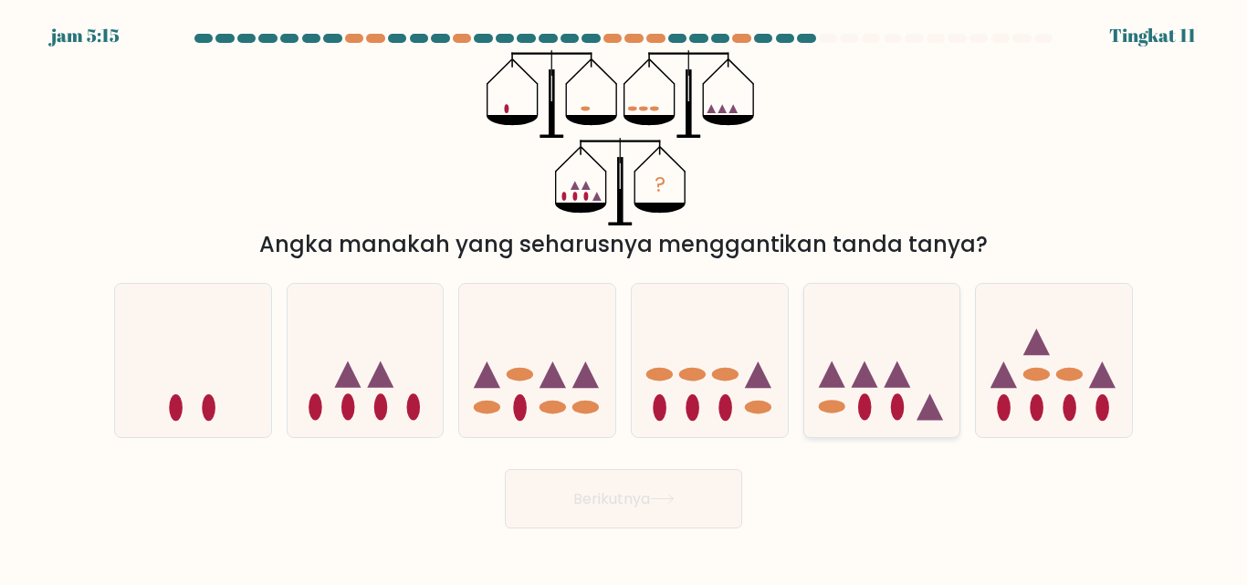
click at [921, 394] on icon at bounding box center [883, 360] width 156 height 129
click at [625, 298] on input "Dan." at bounding box center [624, 295] width 1 height 5
radio input "true"
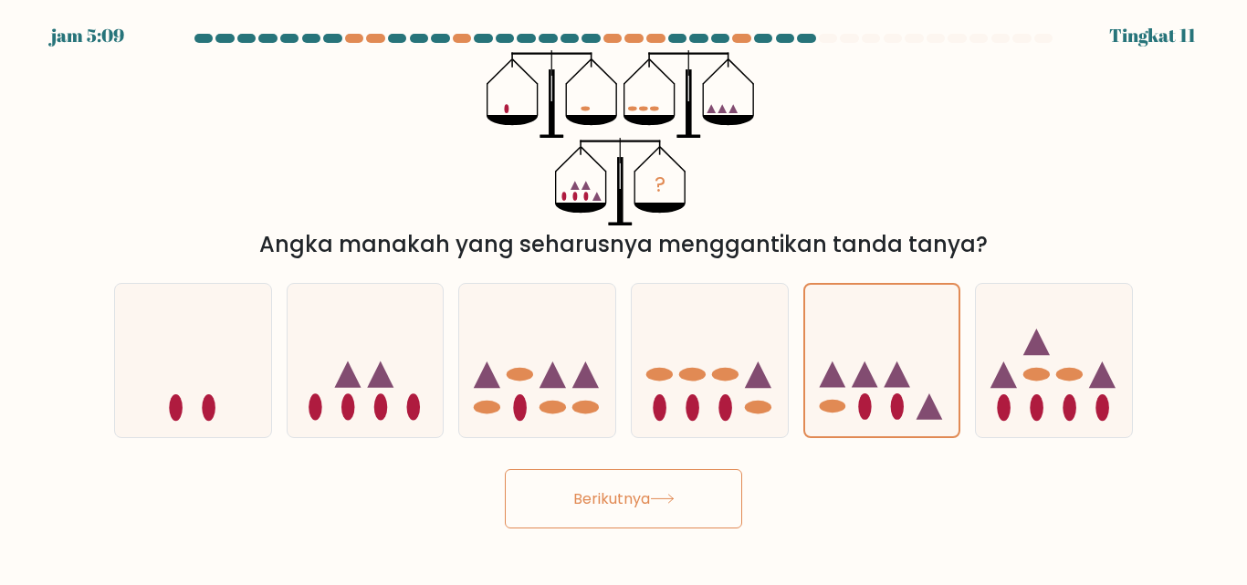
click at [689, 481] on button "Berikutnya" at bounding box center [623, 498] width 237 height 59
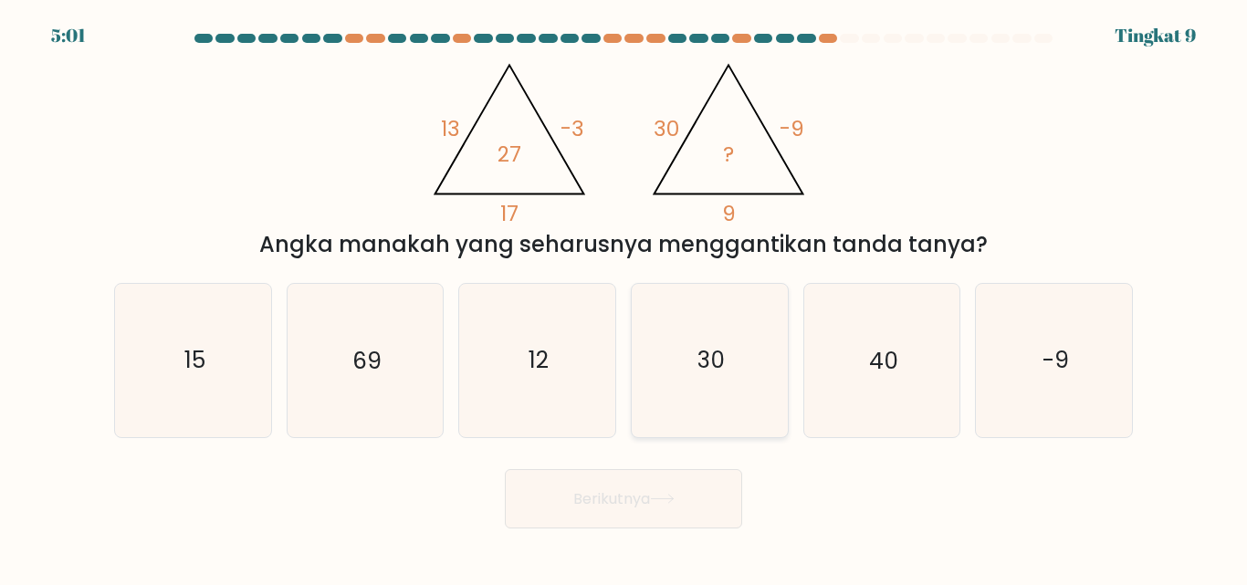
click at [727, 381] on icon "30" at bounding box center [710, 360] width 153 height 153
click at [625, 298] on input "D. 30" at bounding box center [624, 295] width 1 height 5
radio input "true"
click at [716, 488] on button "Berikutnya" at bounding box center [623, 498] width 237 height 59
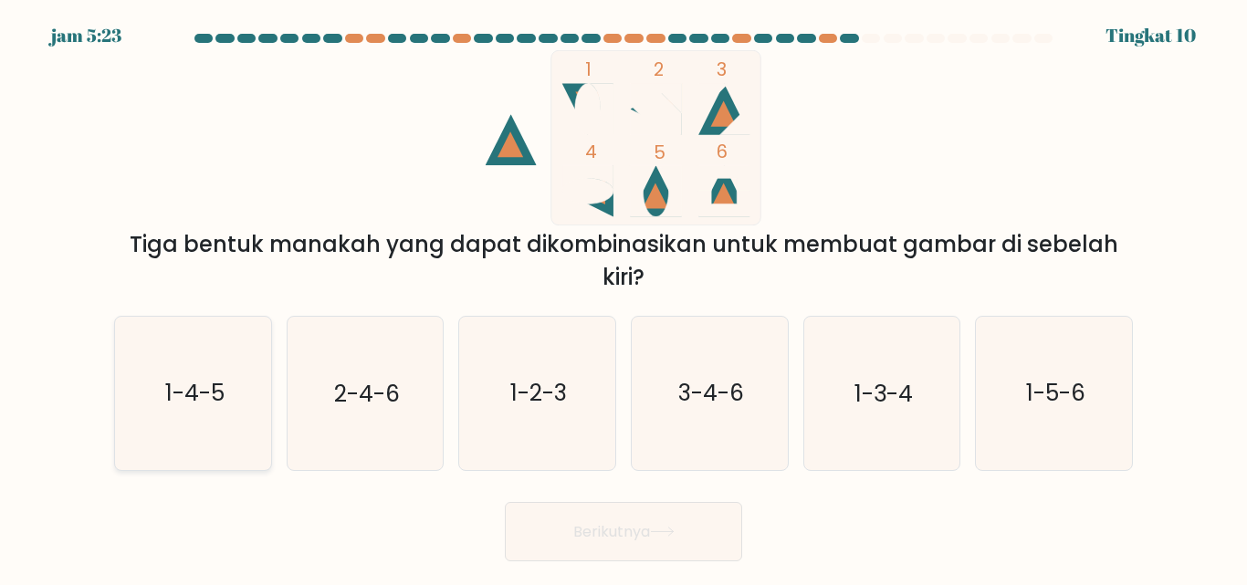
click at [199, 380] on text "1-4-5" at bounding box center [193, 394] width 59 height 32
click at [624, 298] on input "A. 1-4-5" at bounding box center [624, 295] width 1 height 5
radio input "true"
click at [590, 515] on button "Berikutnya" at bounding box center [623, 531] width 237 height 59
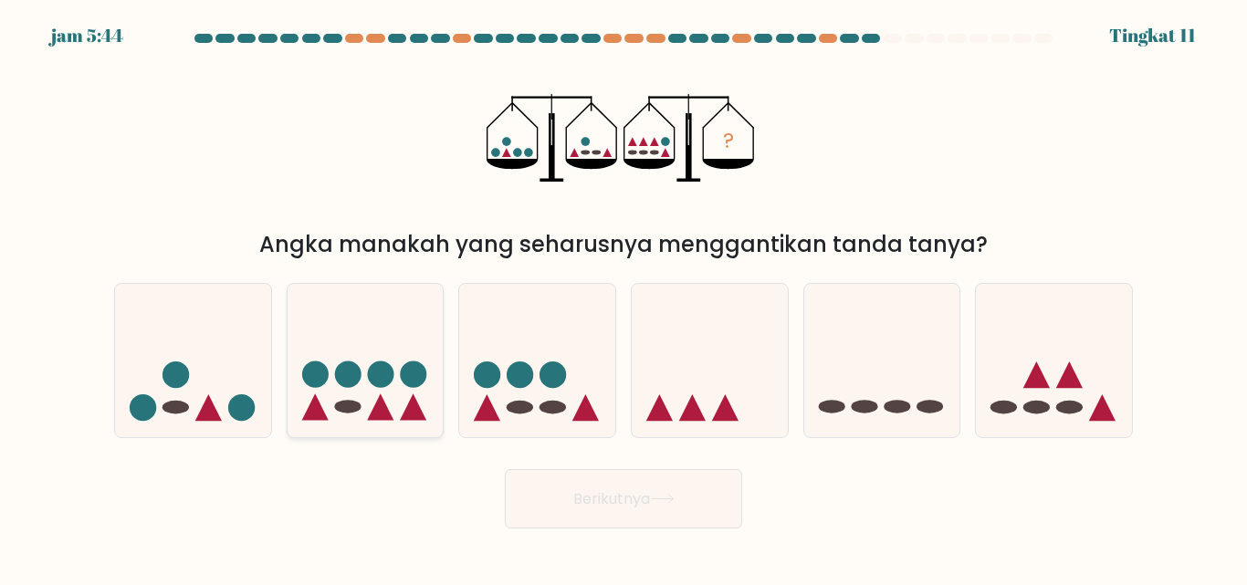
click at [391, 373] on circle at bounding box center [380, 375] width 26 height 26
click at [624, 298] on input "B." at bounding box center [624, 295] width 1 height 5
radio input "true"
click at [615, 504] on font "Berikutnya" at bounding box center [612, 499] width 77 height 21
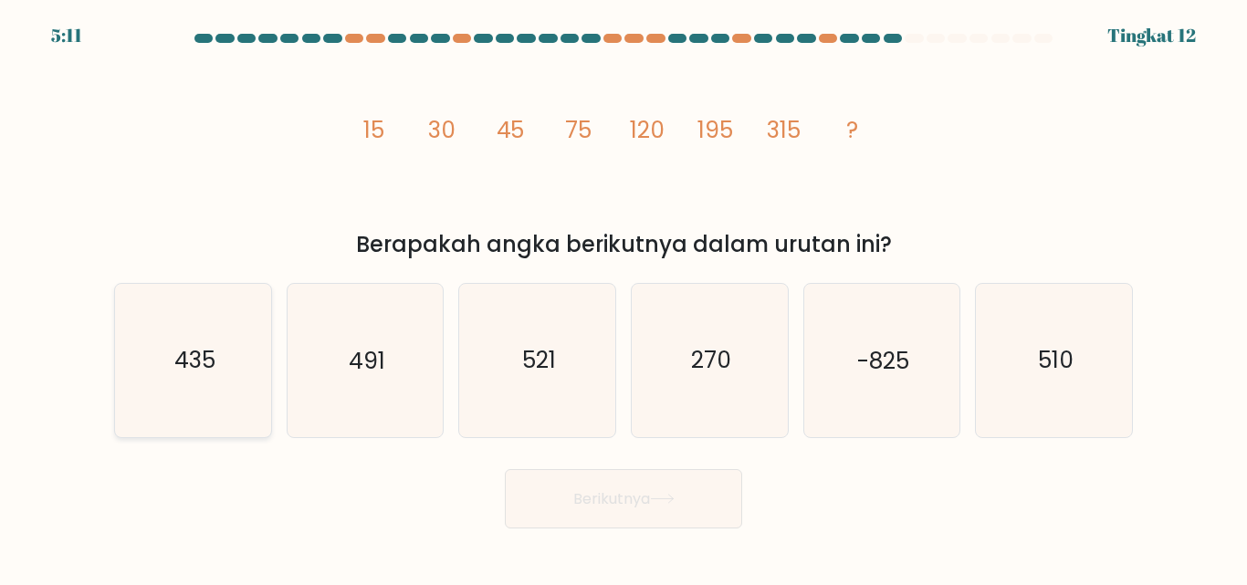
click at [195, 374] on text "435" at bounding box center [194, 361] width 41 height 32
click at [624, 298] on input "A. 435" at bounding box center [624, 295] width 1 height 5
radio input "true"
click at [531, 488] on button "Berikutnya" at bounding box center [623, 498] width 237 height 59
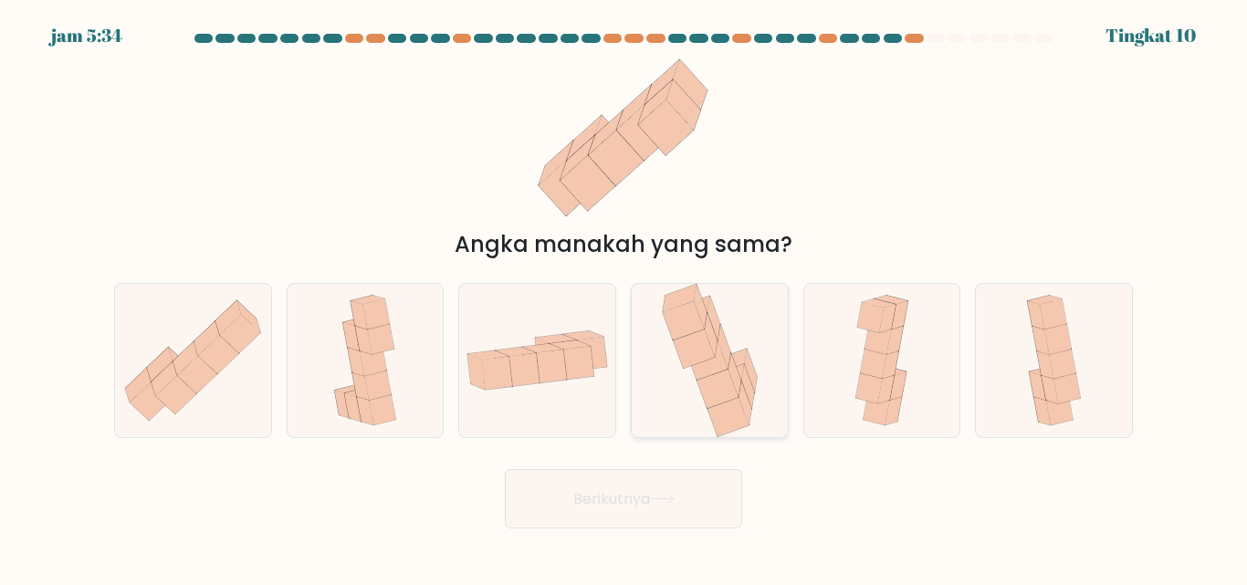
click at [711, 383] on icon at bounding box center [717, 389] width 41 height 39
click at [625, 298] on input "D." at bounding box center [624, 295] width 1 height 5
radio input "true"
click at [405, 378] on div at bounding box center [366, 360] width 158 height 154
click at [624, 298] on input "B." at bounding box center [624, 295] width 1 height 5
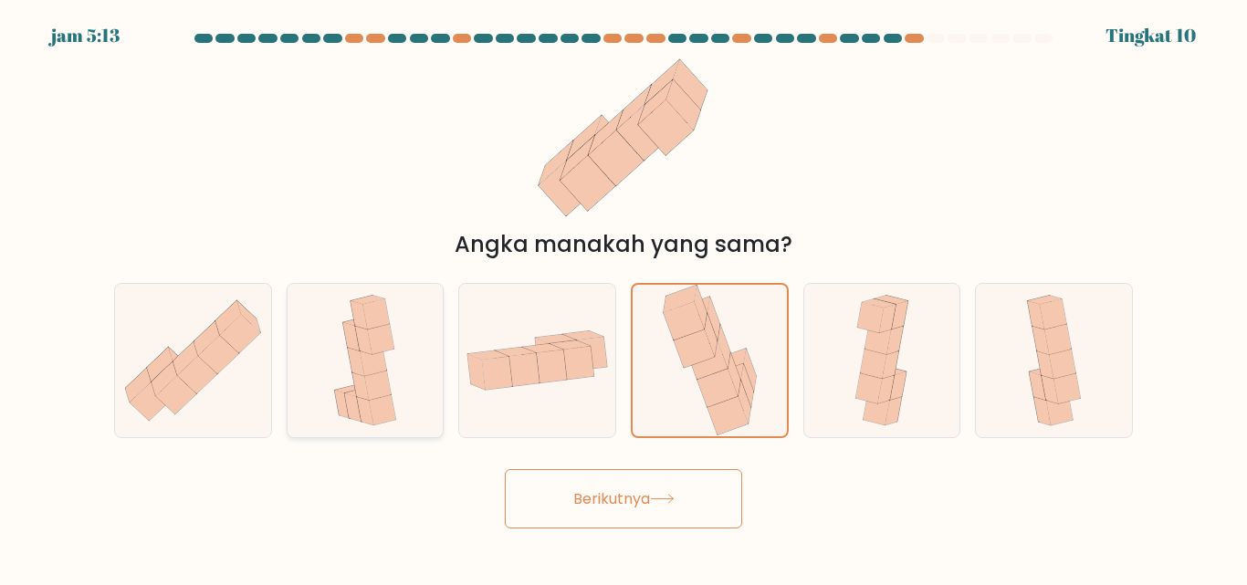
radio input "true"
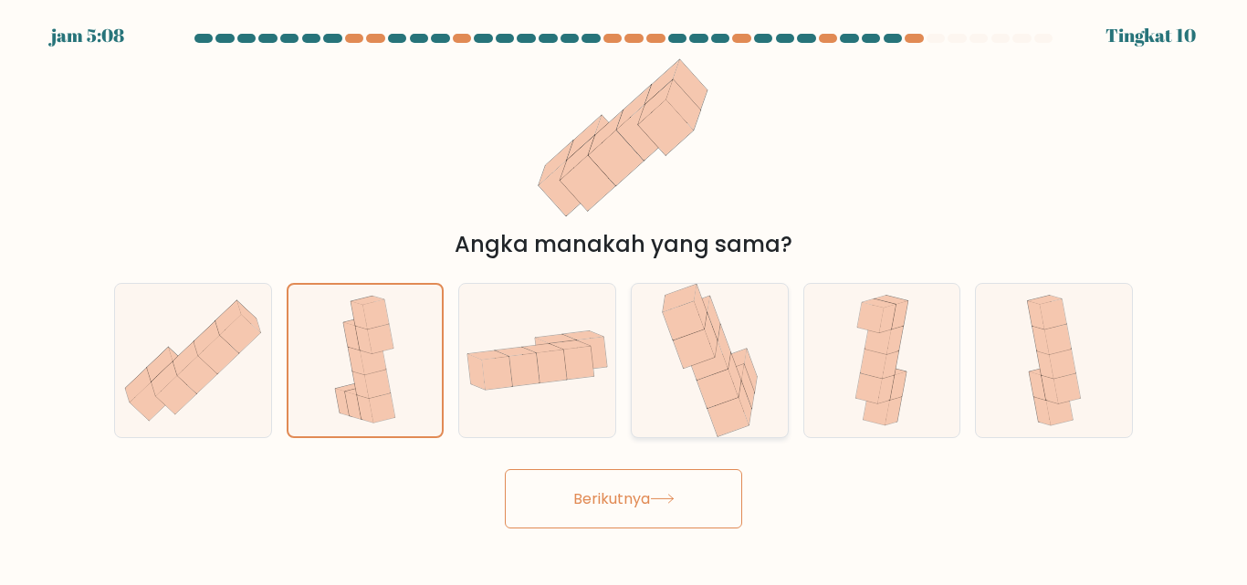
click at [678, 393] on icon at bounding box center [710, 360] width 105 height 153
click at [625, 298] on input "D." at bounding box center [624, 295] width 1 height 5
radio input "true"
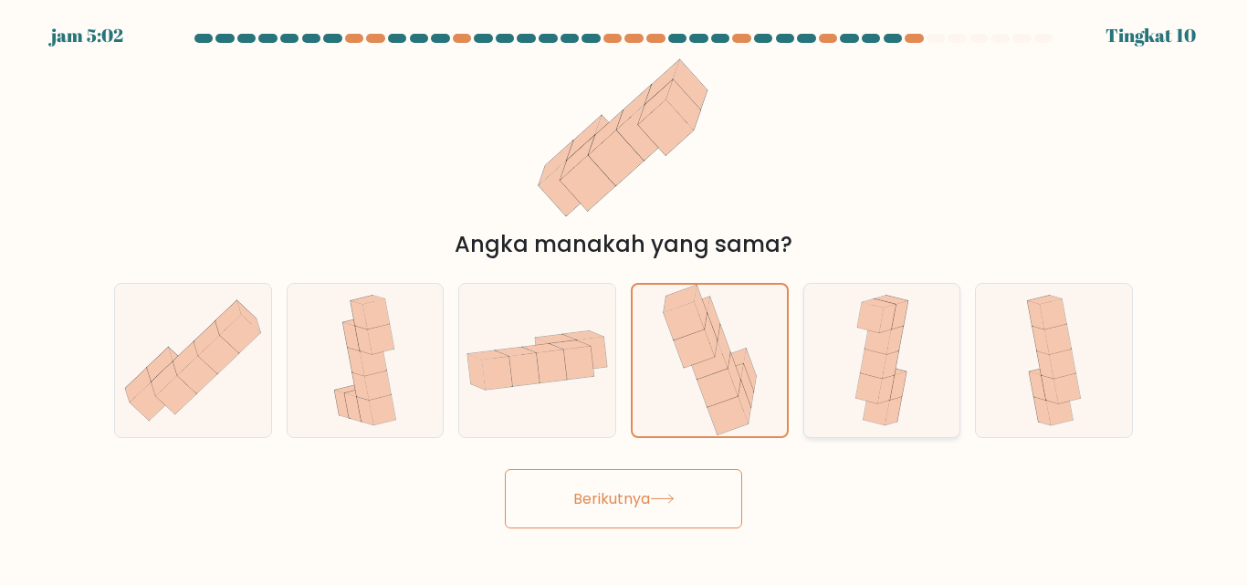
click at [852, 412] on icon at bounding box center [881, 360] width 69 height 153
click at [625, 298] on input "Dan." at bounding box center [624, 295] width 1 height 5
radio input "true"
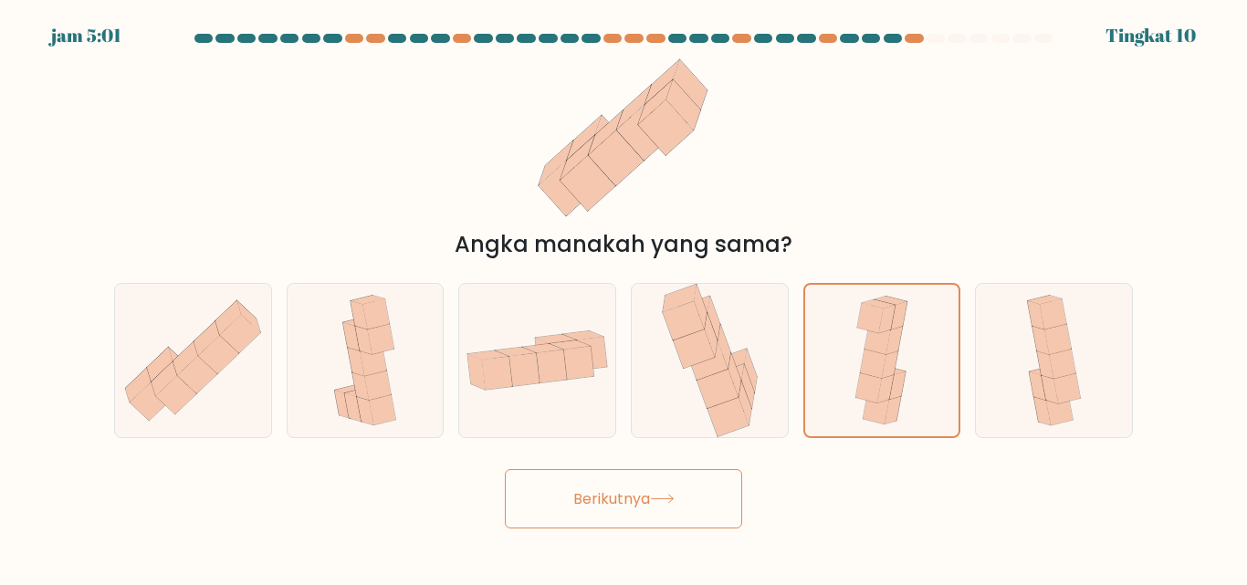
click at [669, 508] on button "Berikutnya" at bounding box center [623, 498] width 237 height 59
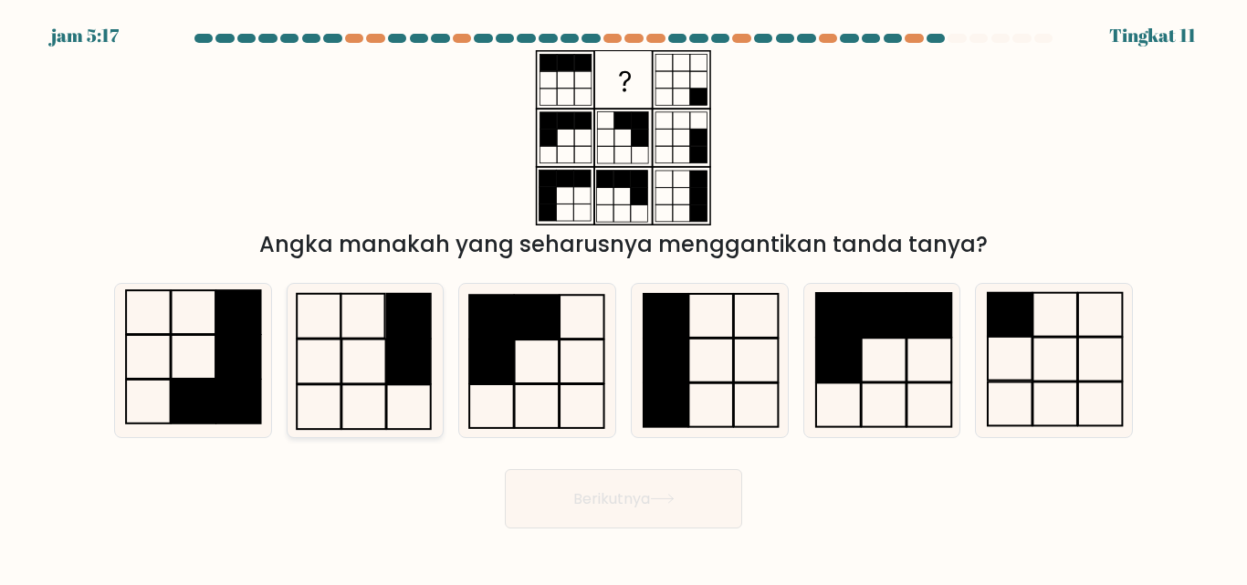
click at [403, 340] on rect at bounding box center [408, 362] width 44 height 45
click at [624, 298] on input "B." at bounding box center [624, 295] width 1 height 5
radio input "true"
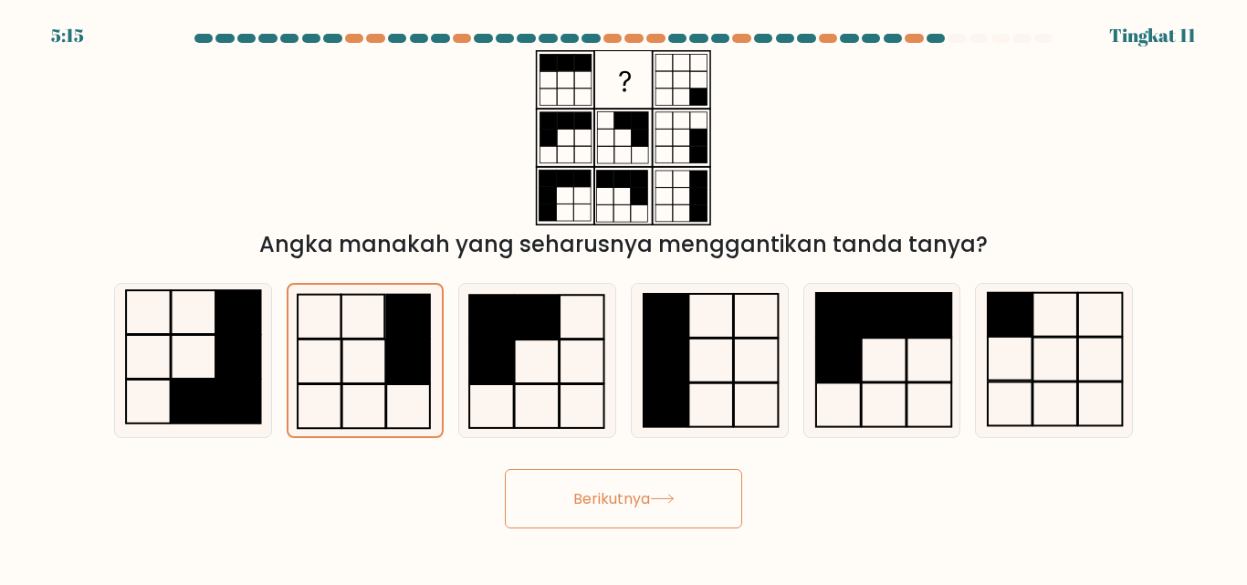
click at [650, 490] on font "Berikutnya" at bounding box center [612, 499] width 77 height 21
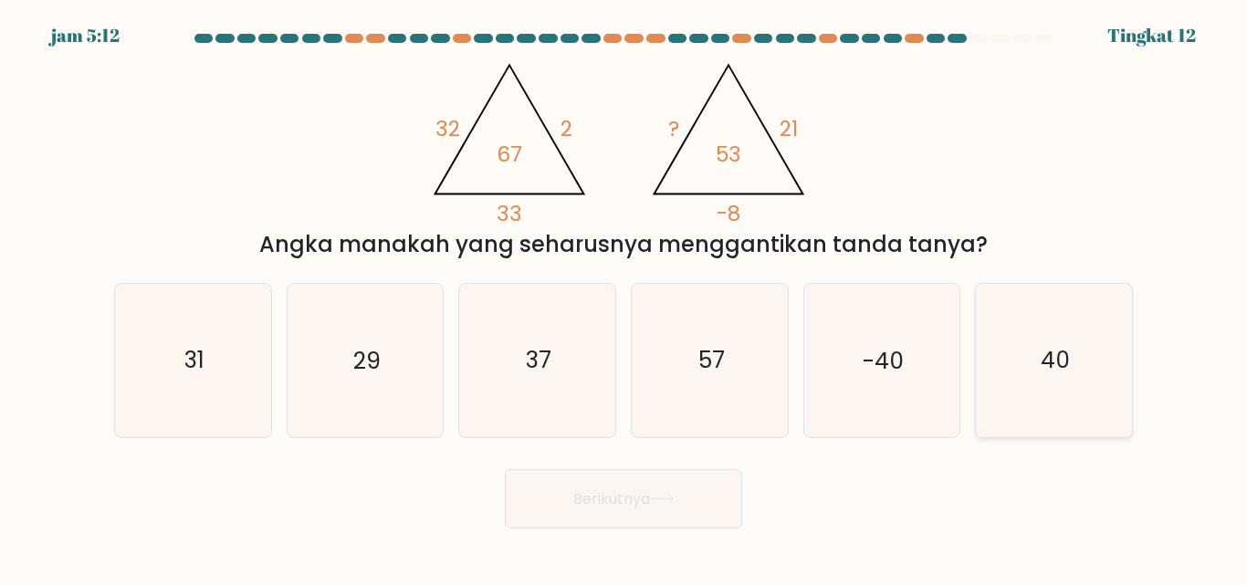
click at [1030, 395] on icon "40" at bounding box center [1054, 360] width 153 height 153
click at [625, 298] on input "F. 40" at bounding box center [624, 295] width 1 height 5
radio input "true"
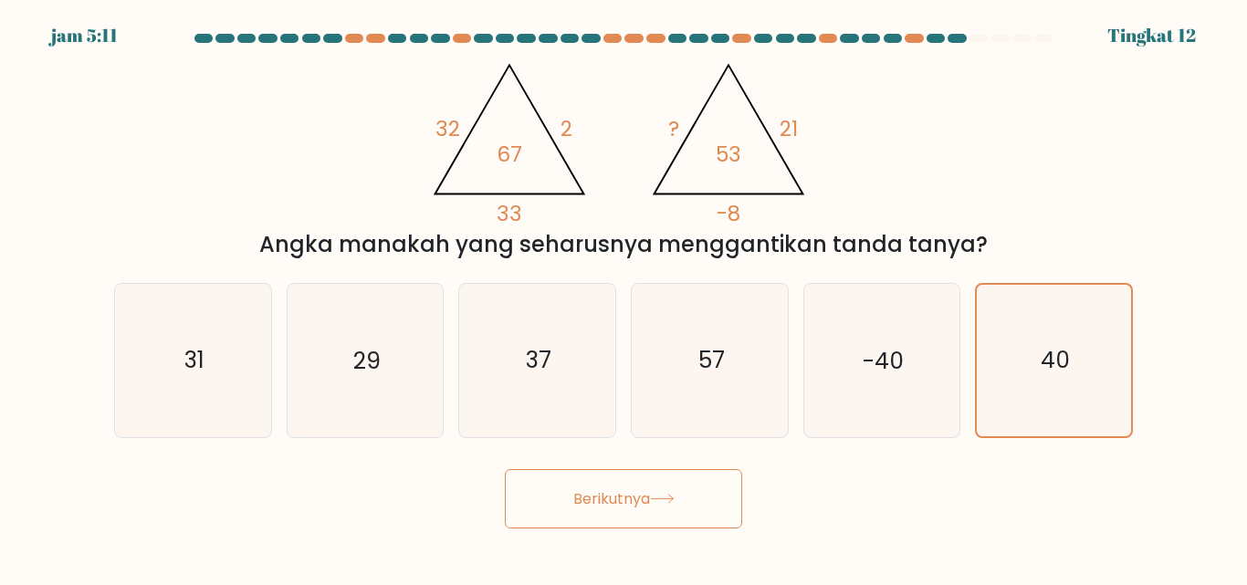
click at [658, 497] on icon at bounding box center [662, 499] width 25 height 10
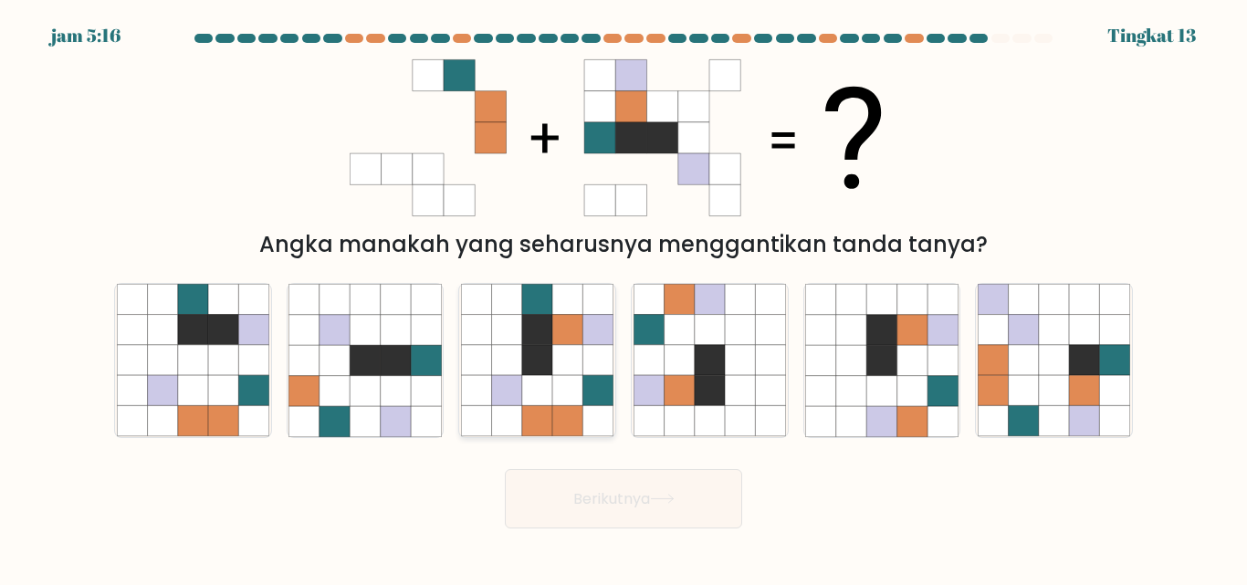
click at [580, 364] on icon at bounding box center [568, 361] width 30 height 30
click at [624, 298] on input "C." at bounding box center [624, 295] width 1 height 5
radio input "true"
click at [624, 504] on font "Berikutnya" at bounding box center [612, 499] width 77 height 21
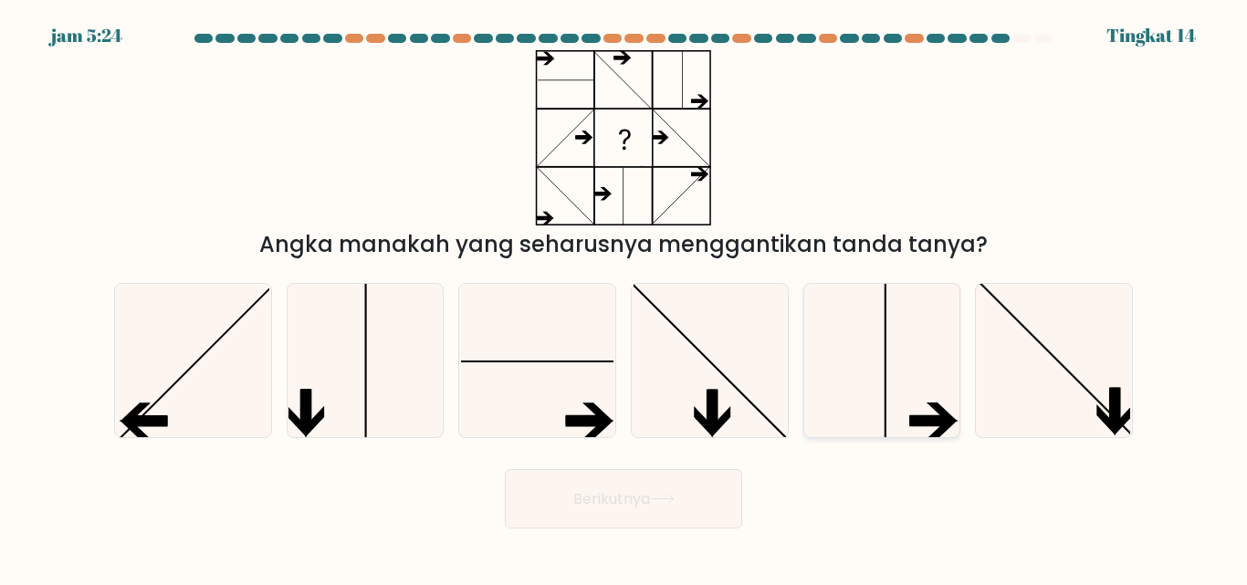
click at [881, 394] on icon at bounding box center [881, 360] width 153 height 153
click at [625, 298] on input "Dan." at bounding box center [624, 295] width 1 height 5
radio input "true"
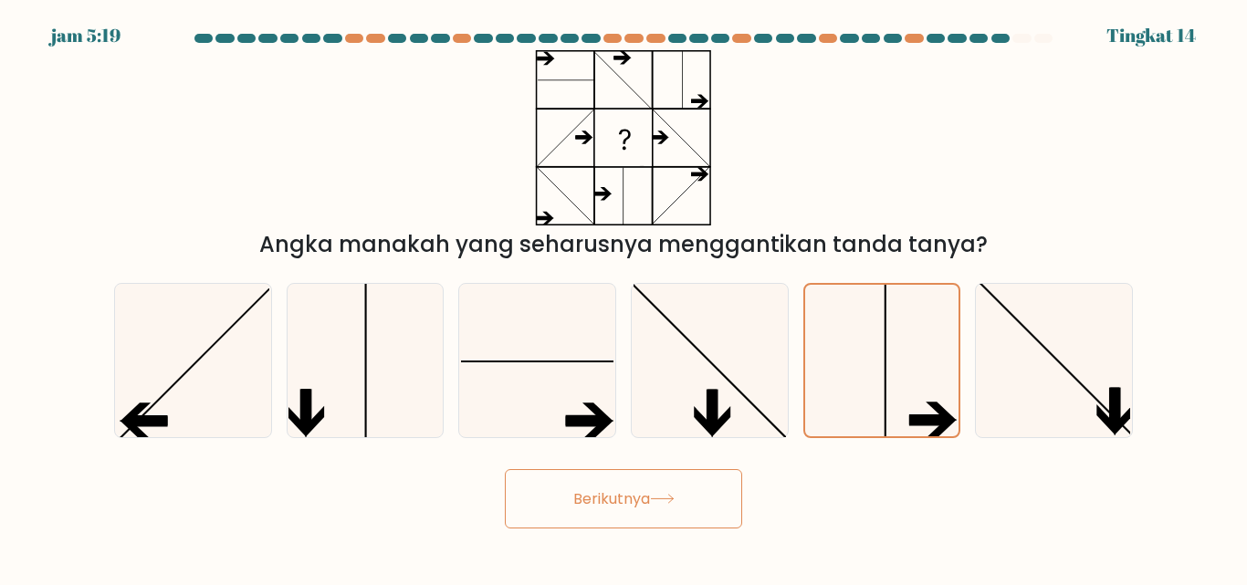
click at [653, 487] on button "Berikutnya" at bounding box center [623, 498] width 237 height 59
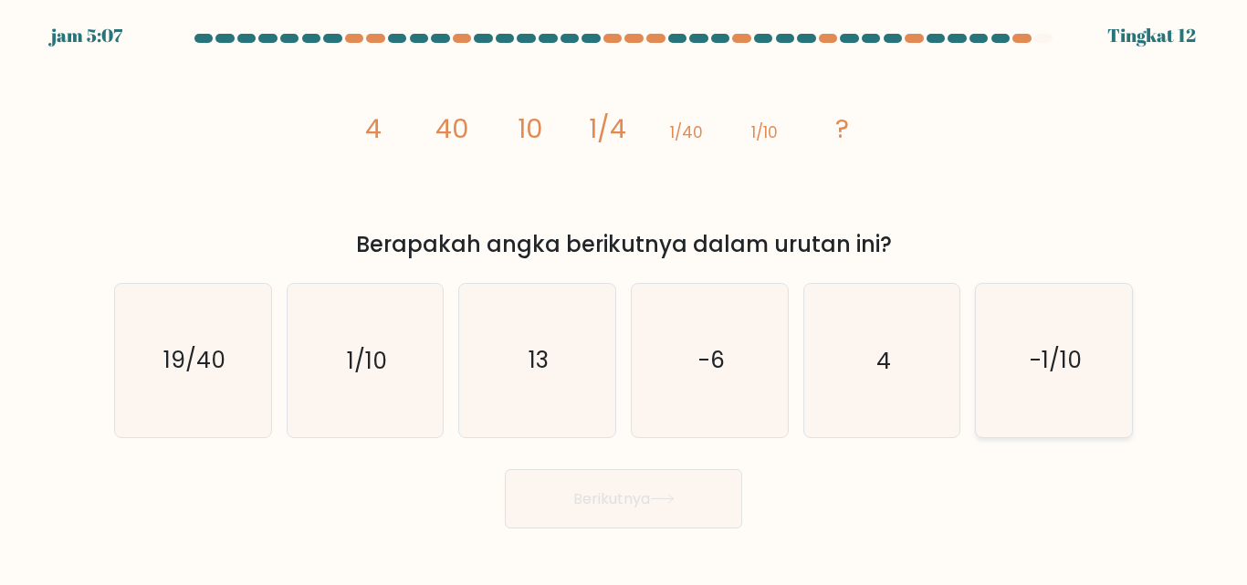
click at [1080, 384] on icon "-1/10" at bounding box center [1054, 360] width 153 height 153
click at [625, 298] on input "F. -1/10" at bounding box center [624, 295] width 1 height 5
radio input "true"
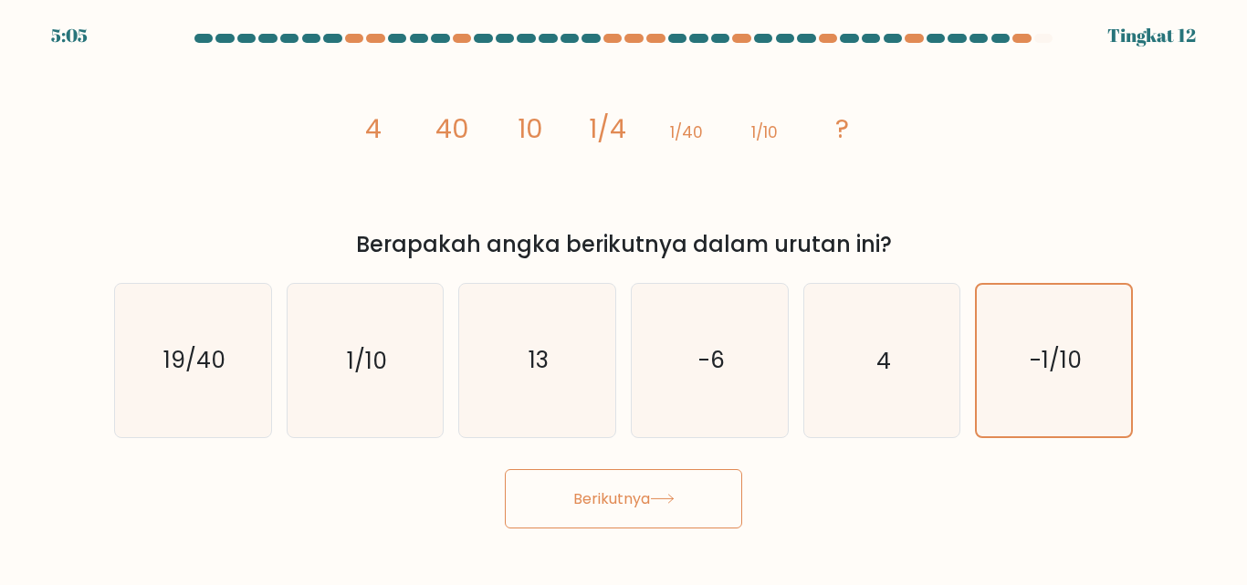
click at [676, 506] on button "Berikutnya" at bounding box center [623, 498] width 237 height 59
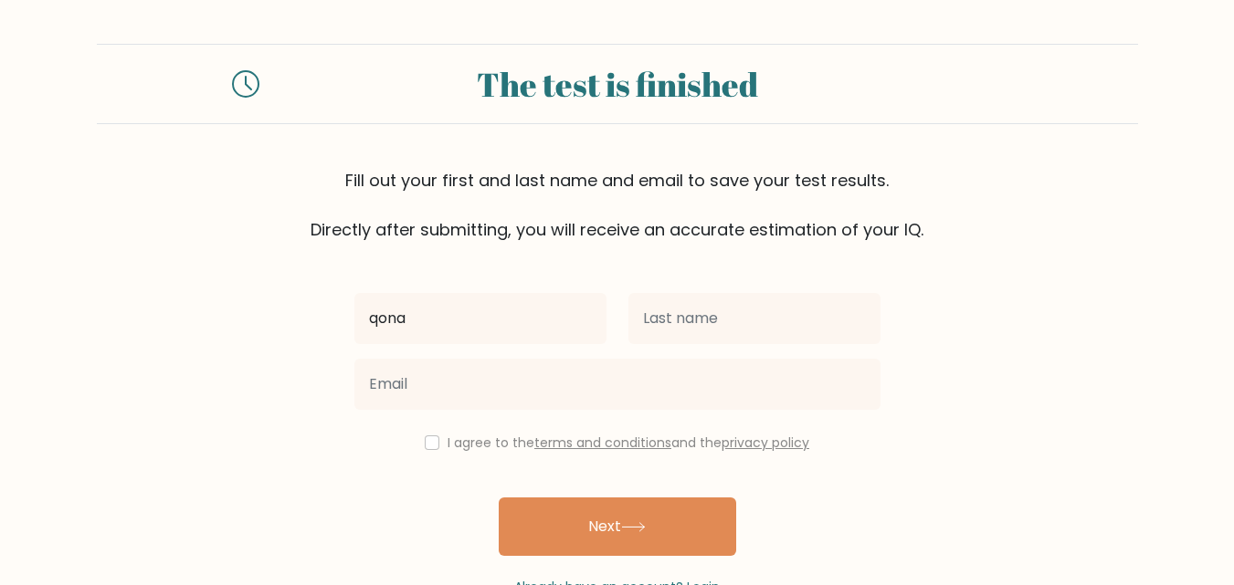
type input "qona"
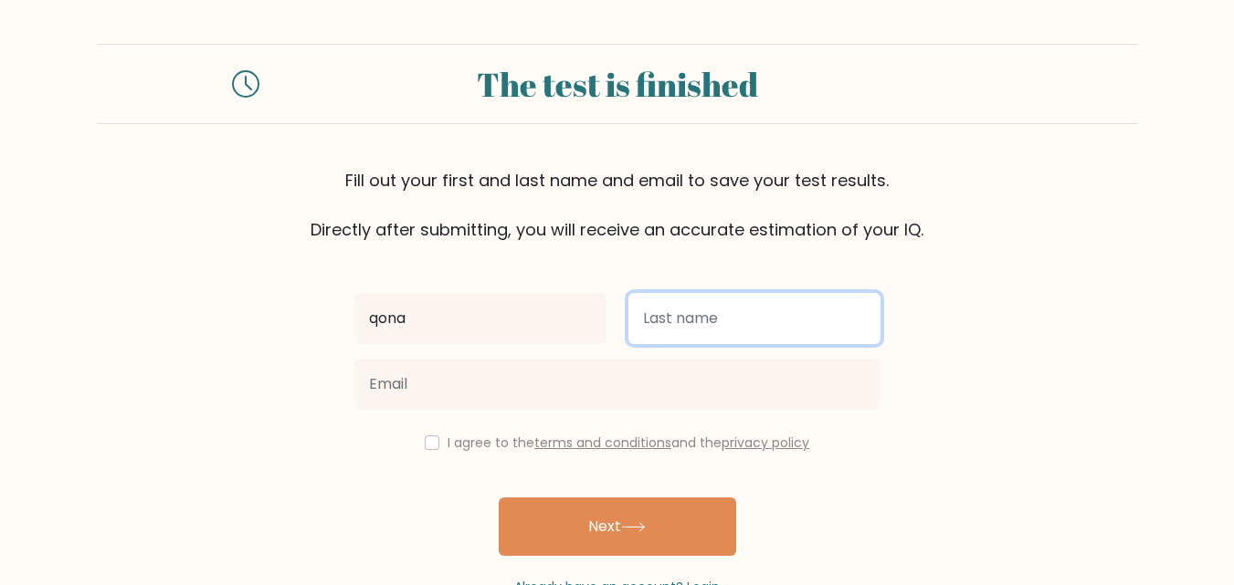
click at [684, 326] on input "text" at bounding box center [754, 318] width 252 height 51
type input "ah"
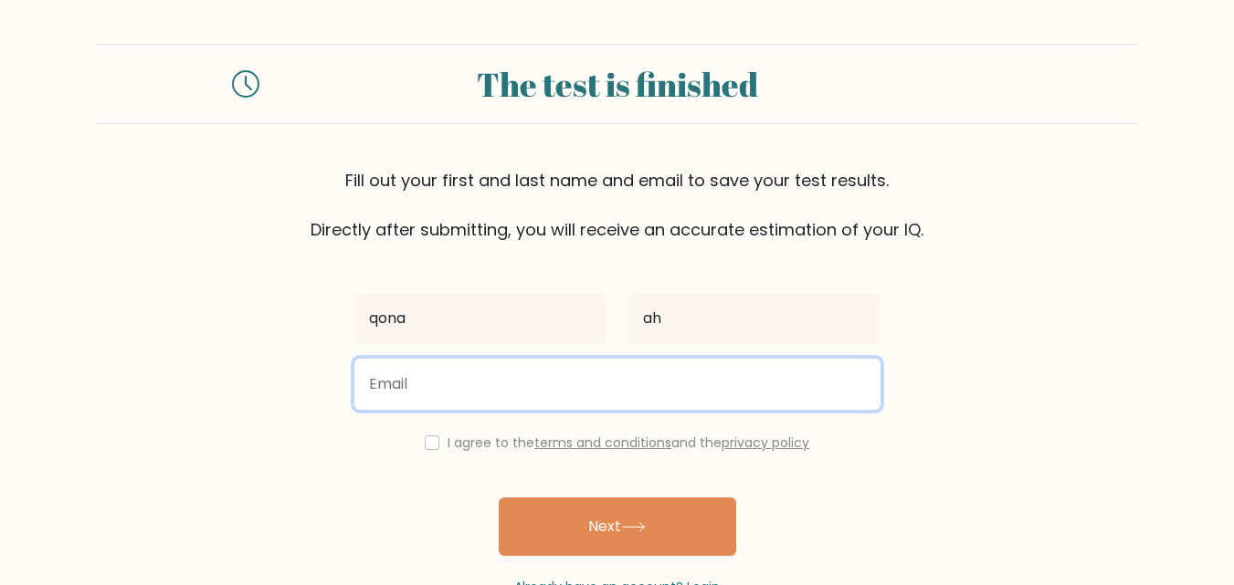
click at [512, 384] on input "email" at bounding box center [617, 384] width 526 height 51
type input "qonaah0296@gmail.com"
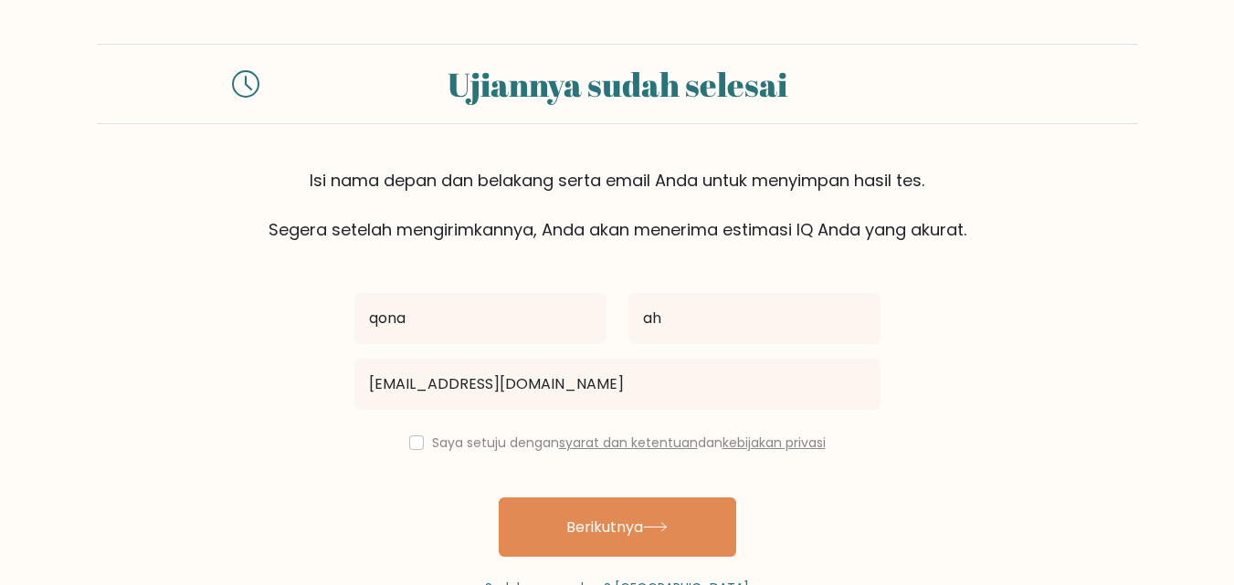
click at [432, 446] on font "Saya setuju dengan" at bounding box center [495, 443] width 127 height 18
click at [410, 442] on input "checkbox" at bounding box center [416, 443] width 15 height 15
checkbox input "true"
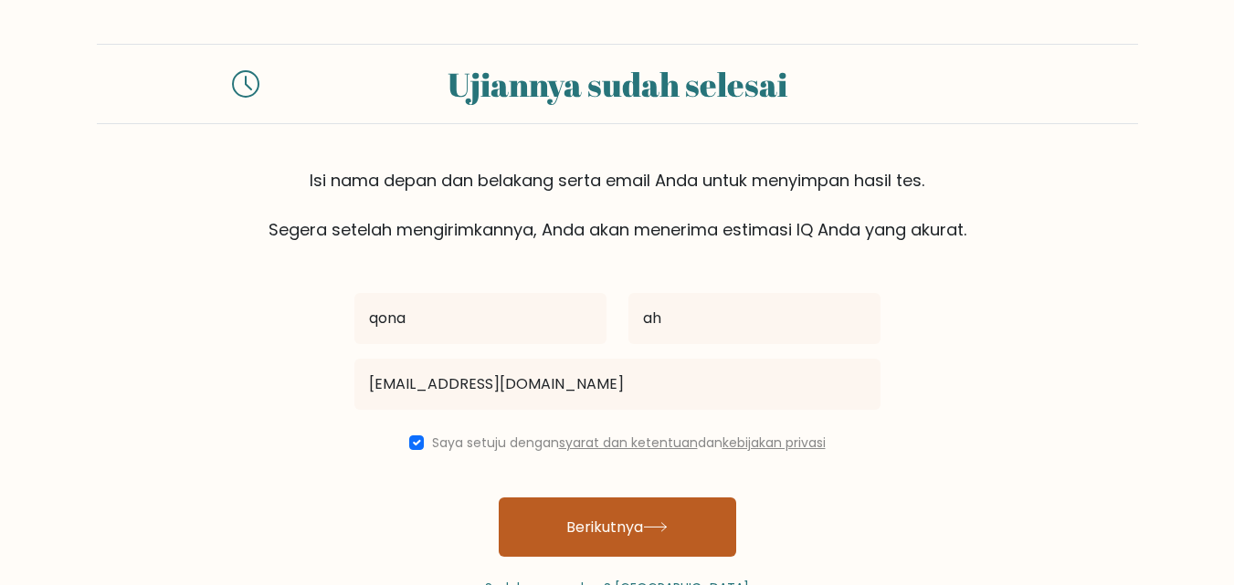
click at [592, 510] on button "Berikutnya" at bounding box center [617, 527] width 237 height 59
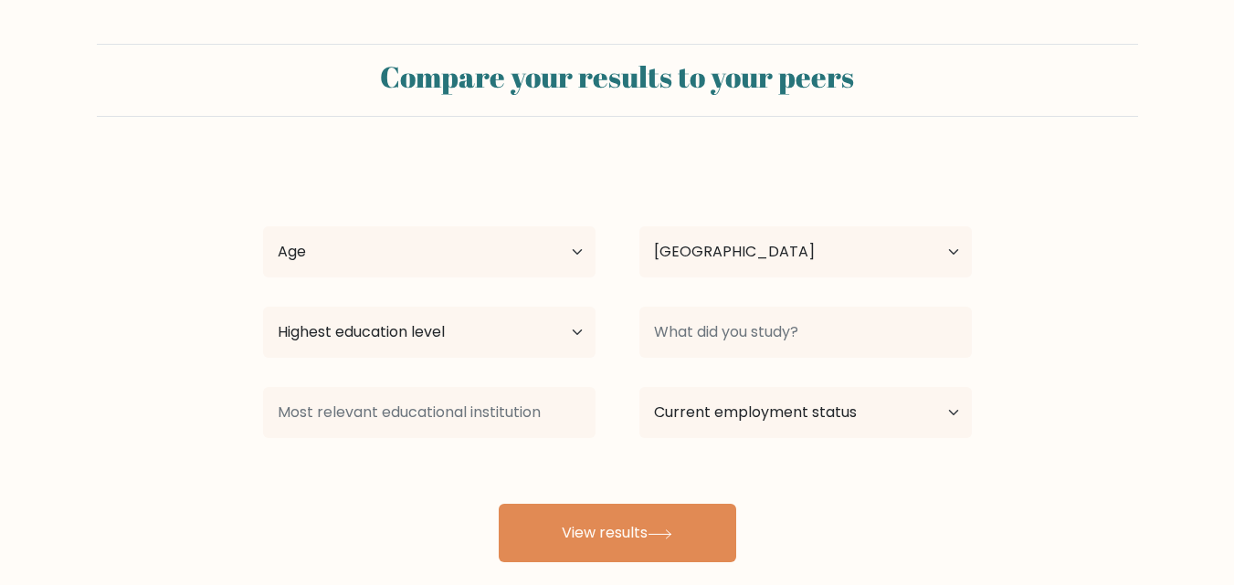
select select "ID"
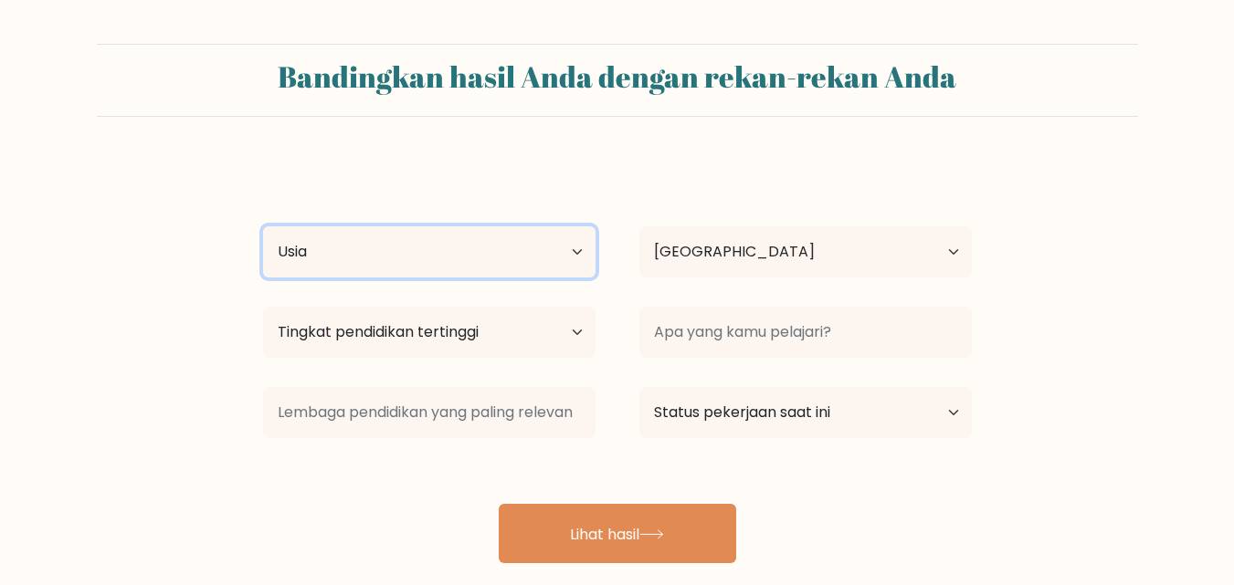
click at [580, 254] on select "Usia Di bawah 18 tahun 18-24 tahun 25-34 tahun 35-44 tahun 45-54 tahun 55-64 ta…" at bounding box center [429, 251] width 332 height 51
select select "25_34"
click at [263, 226] on select "Usia Di bawah 18 tahun 18-24 tahun 25-34 tahun 35-44 tahun 45-54 tahun 55-64 ta…" at bounding box center [429, 251] width 332 height 51
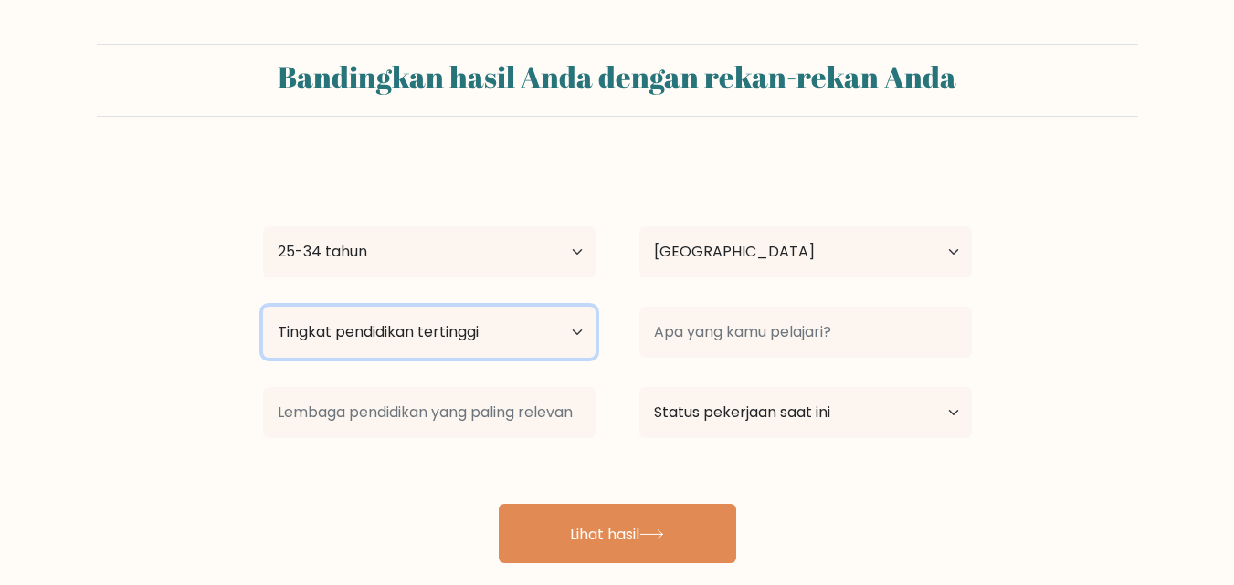
click at [513, 336] on select "Tingkat pendidikan tertinggi Tidak bersekolah Utama [GEOGRAPHIC_DATA] Spesifik …" at bounding box center [429, 332] width 332 height 51
select select "bachelors_degree"
click at [263, 307] on select "Tingkat pendidikan tertinggi Tidak bersekolah Utama Sekolah Menengah Pertama Se…" at bounding box center [429, 332] width 332 height 51
click at [493, 330] on select "Tingkat pendidikan tertinggi Tidak bersekolah Utama Sekolah Menengah Pertama Se…" at bounding box center [429, 332] width 332 height 51
click at [263, 307] on select "Tingkat pendidikan tertinggi Tidak bersekolah Utama Sekolah Menengah Pertama Se…" at bounding box center [429, 332] width 332 height 51
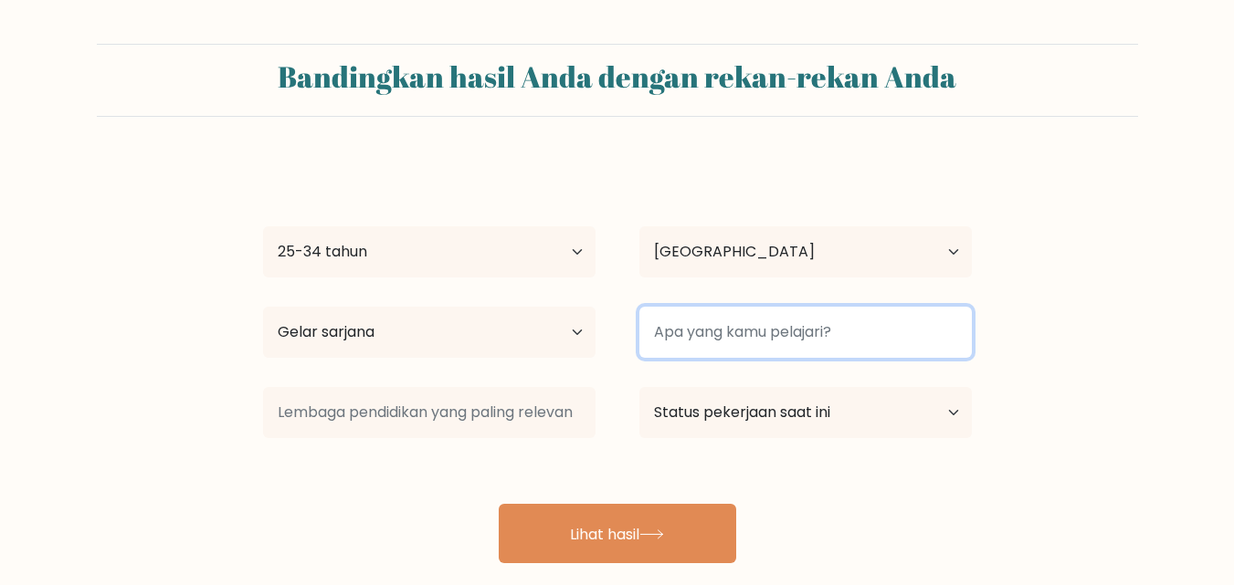
click at [767, 340] on input at bounding box center [805, 332] width 332 height 51
type input "p"
type input "Pendidikan Akuntansi"
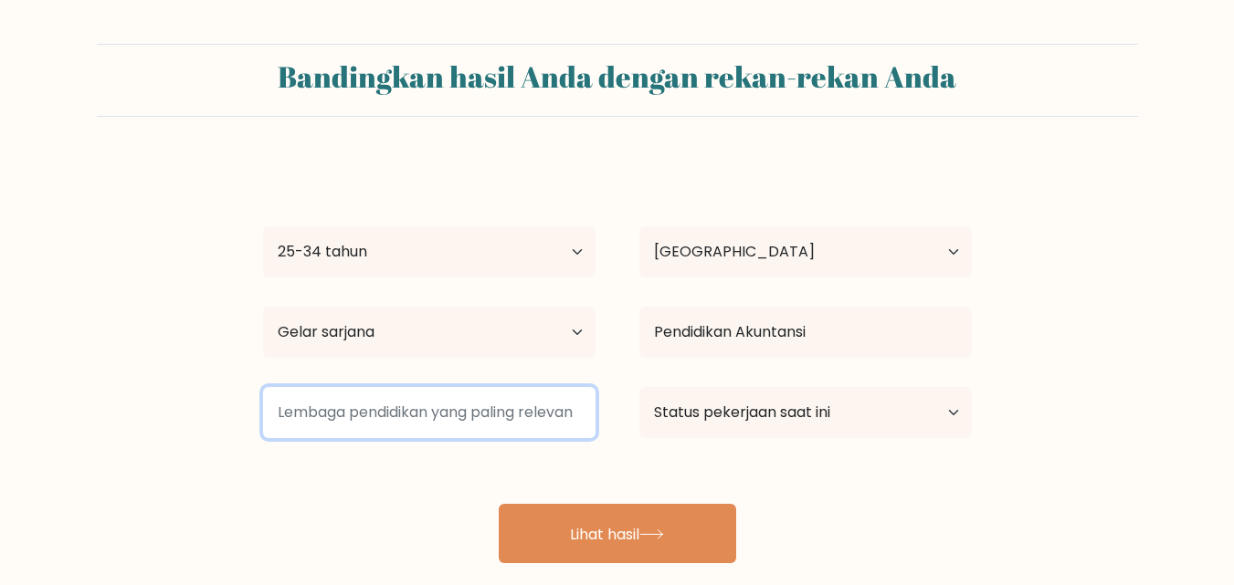
click at [540, 412] on input at bounding box center [429, 412] width 332 height 51
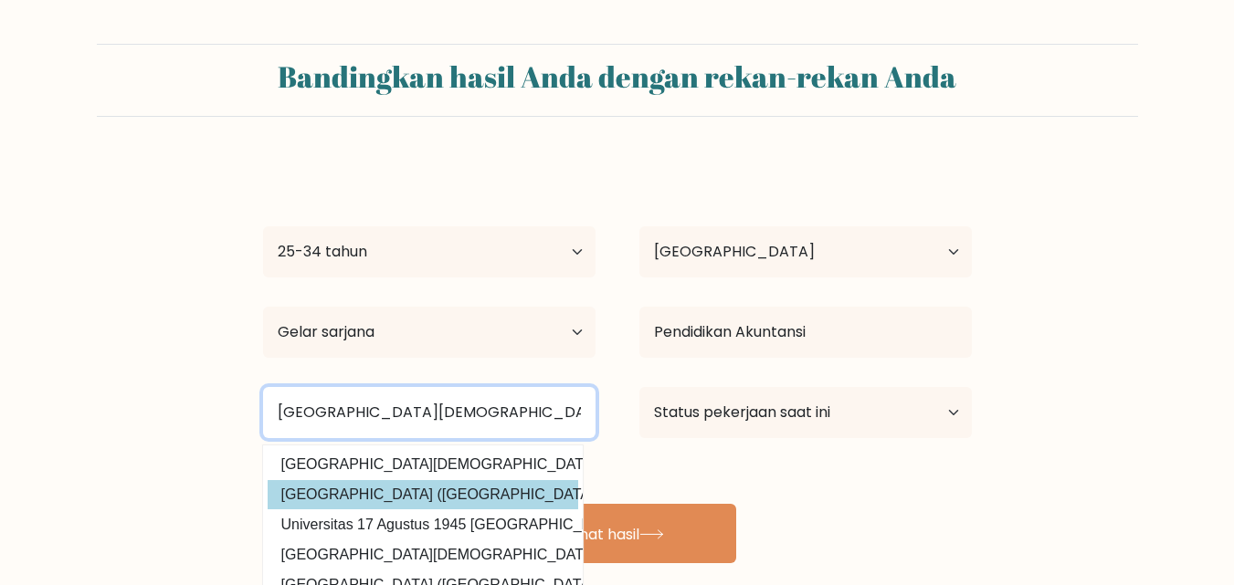
type input "Universitas Muhammadiyah Sura"
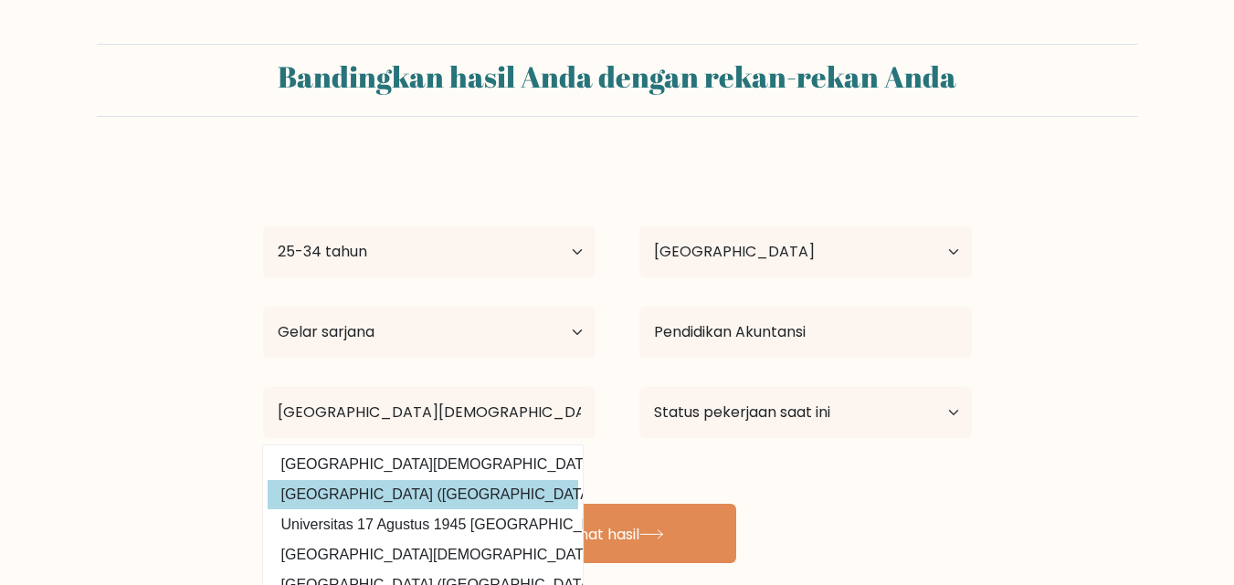
click at [495, 489] on div "qona ah Usia Di bawah 18 tahun 18-24 tahun 25-34 tahun 35-44 tahun 45-54 tahun …" at bounding box center [617, 362] width 731 height 403
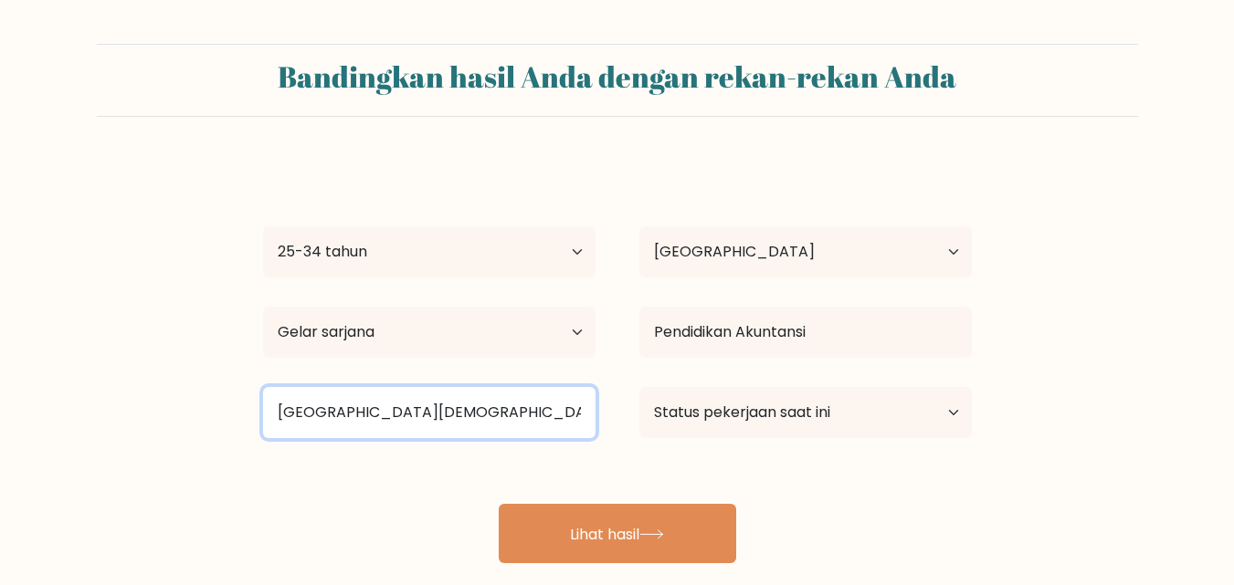
click at [491, 417] on input "Universitas Muhammadiyah Sura" at bounding box center [429, 412] width 332 height 51
click at [517, 414] on input "Universitas Muhammadiyah Sura" at bounding box center [429, 412] width 332 height 51
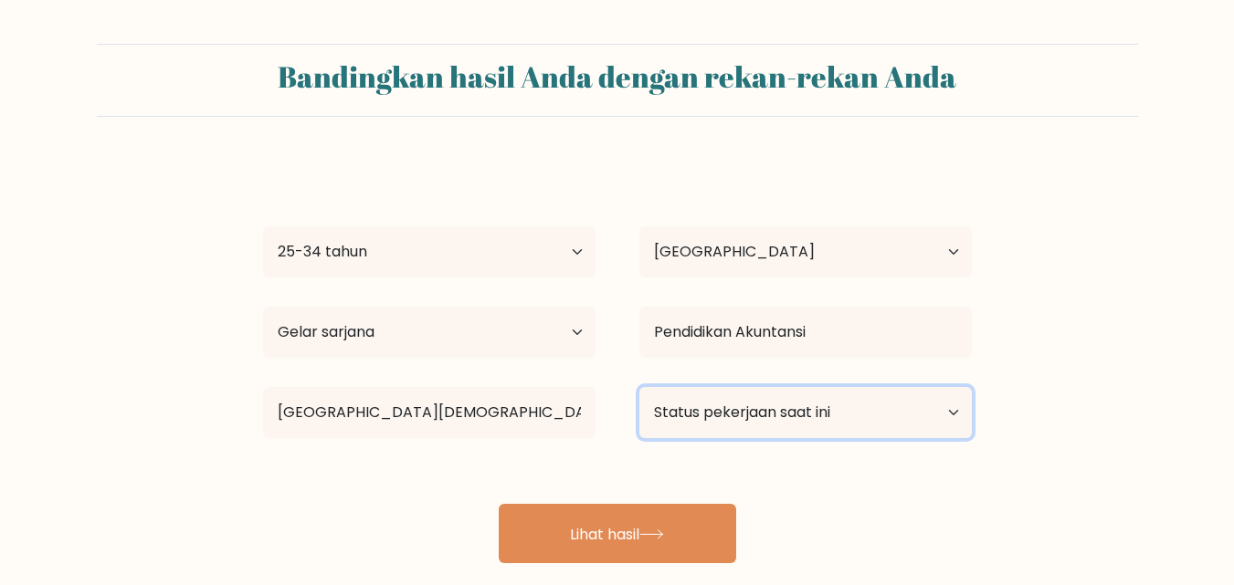
click at [724, 415] on select "Status pekerjaan saat ini Bekerja Murid Pensiun Lainnya / lebih suka tidak menj…" at bounding box center [805, 412] width 332 height 51
select select "other"
click at [639, 387] on select "Status pekerjaan saat ini Bekerja Murid Pensiun Lainnya / lebih suka tidak menj…" at bounding box center [805, 412] width 332 height 51
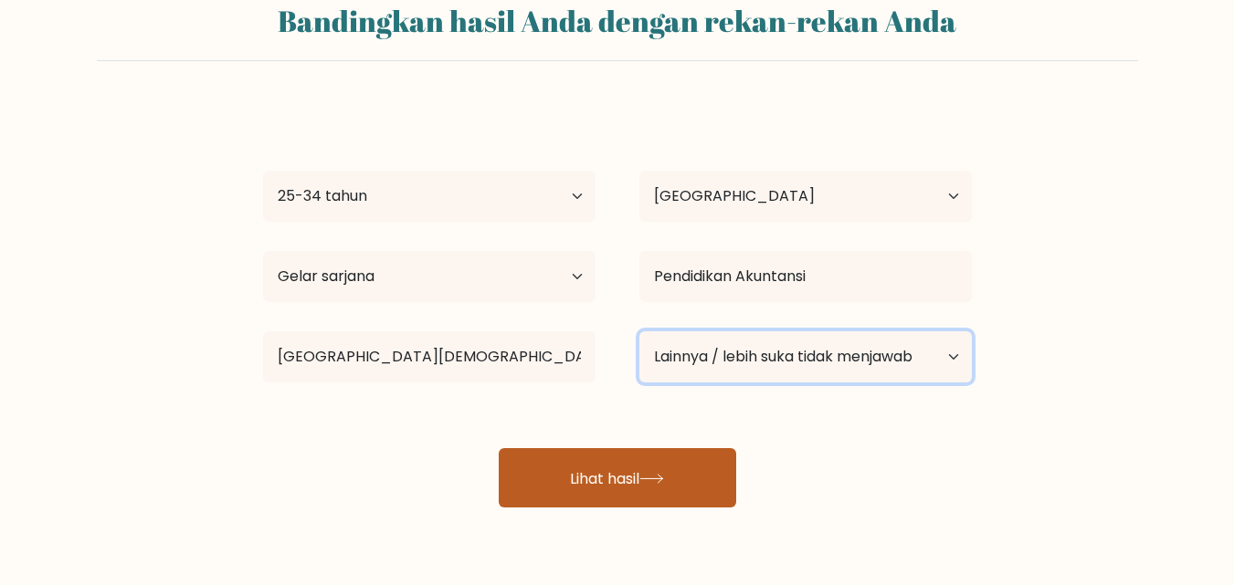
scroll to position [107, 0]
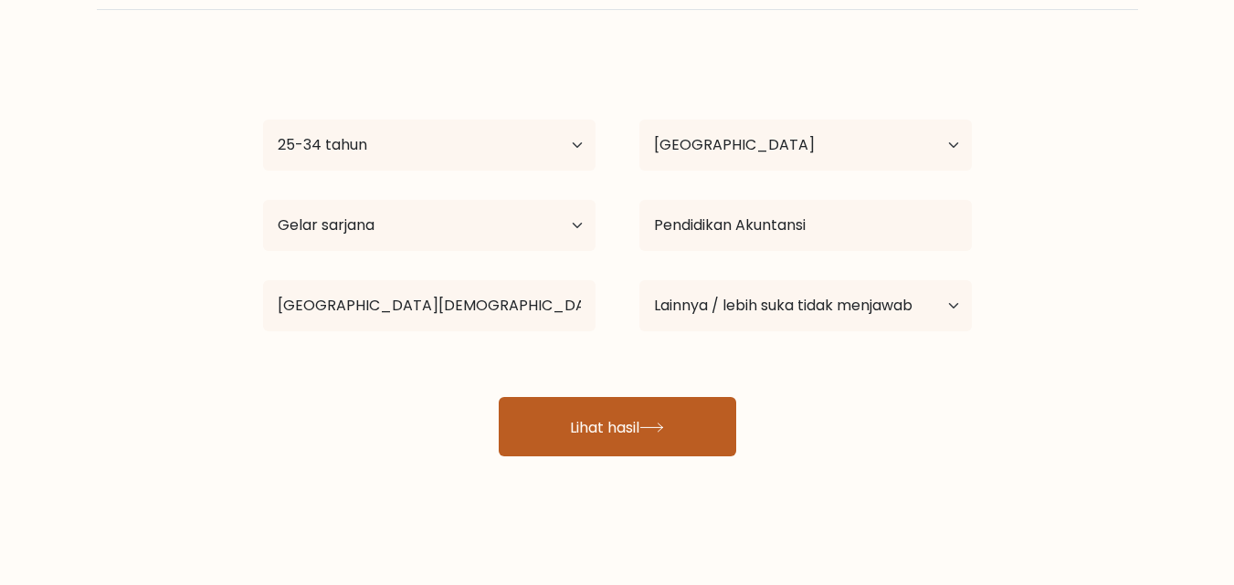
click at [664, 430] on icon at bounding box center [651, 428] width 25 height 10
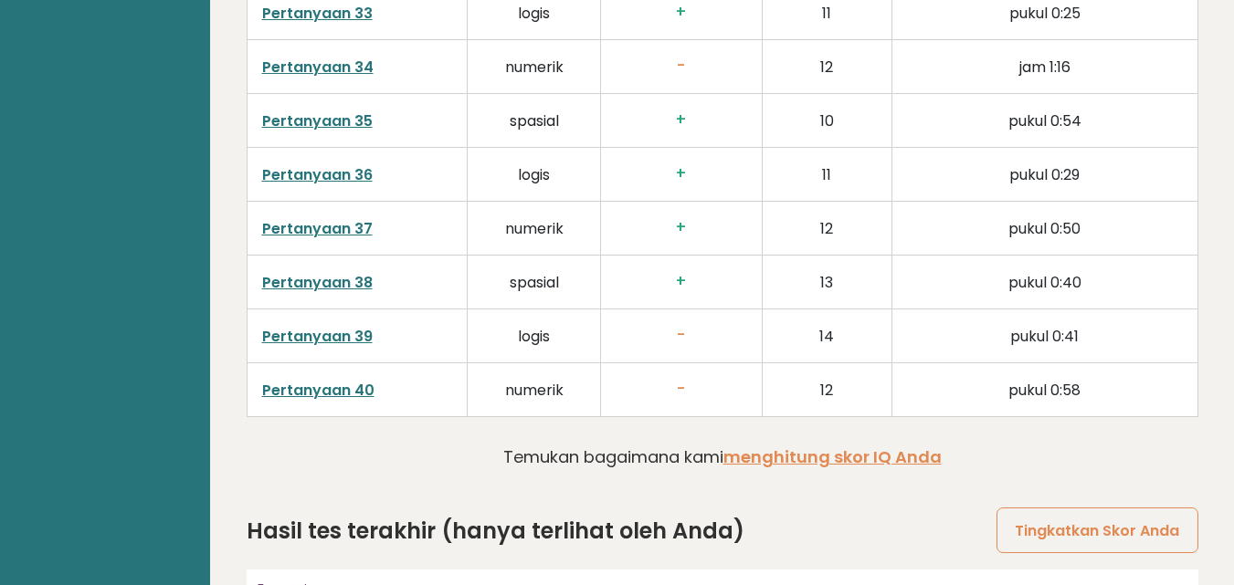
scroll to position [4835, 0]
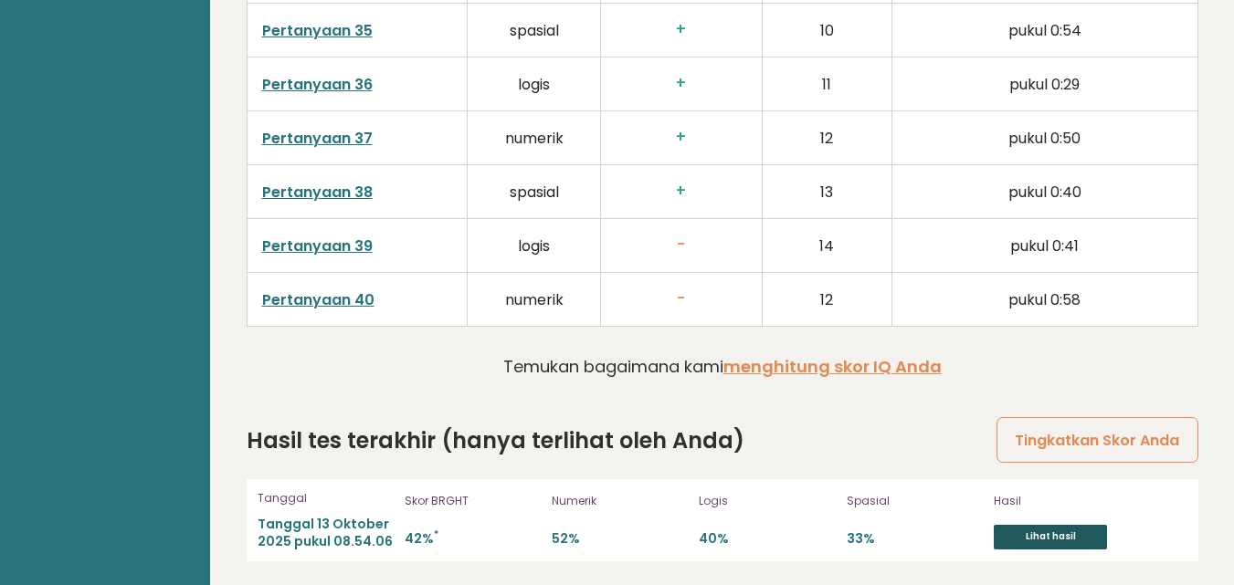
click at [1058, 536] on font "Lihat hasil" at bounding box center [1051, 538] width 50 height 14
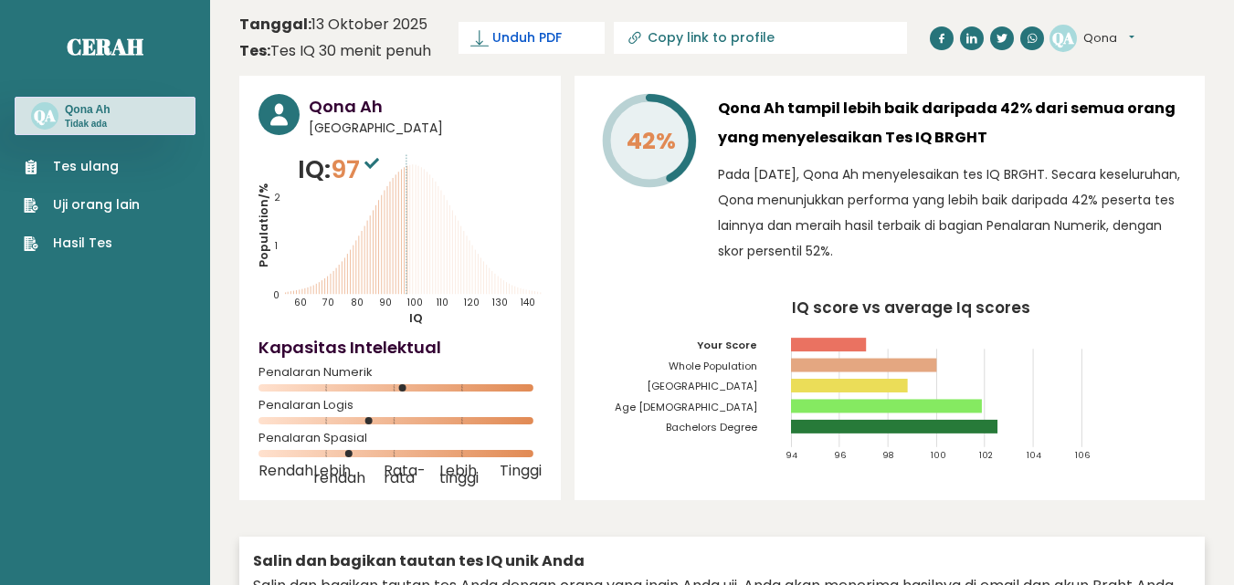
click at [545, 37] on font "Unduh PDF" at bounding box center [526, 37] width 69 height 18
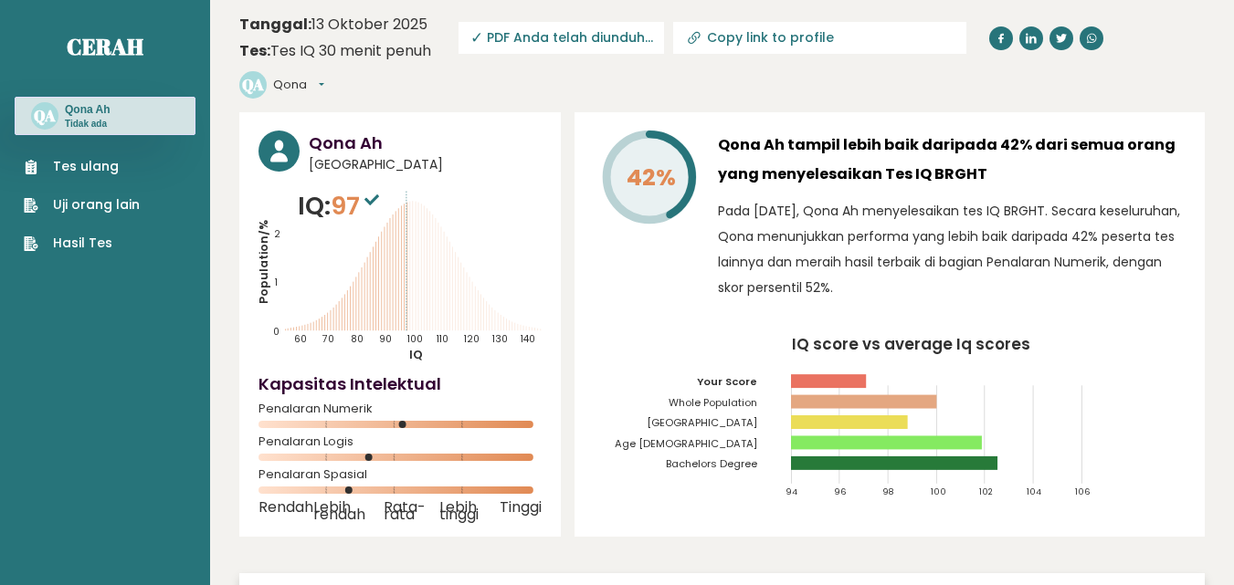
click at [562, 36] on font "PDF Anda telah diunduh..." at bounding box center [570, 37] width 166 height 18
click at [490, 41] on font "PDF Anda telah diunduh..." at bounding box center [570, 37] width 166 height 18
click at [634, 36] on font "PDF Anda telah diunduh..." at bounding box center [570, 37] width 166 height 18
click at [555, 35] on font "PDF Anda telah diunduh..." at bounding box center [570, 37] width 166 height 18
click at [499, 29] on font "PDF Anda telah diunduh..." at bounding box center [570, 37] width 166 height 18
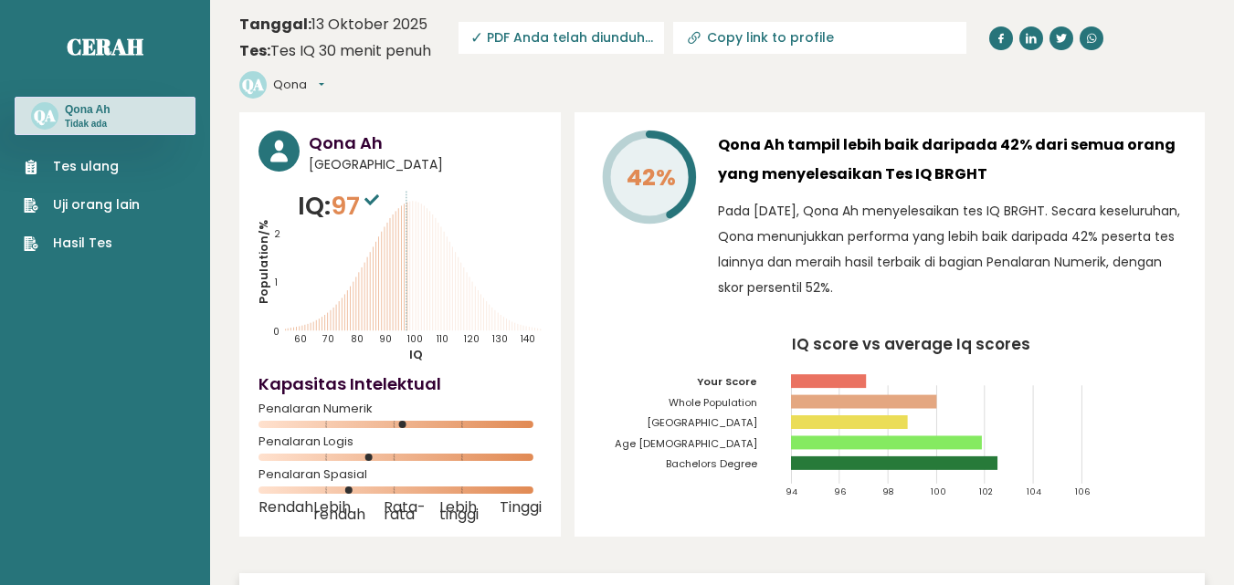
click at [591, 27] on span "✓ PDF Anda telah diunduh..." at bounding box center [560, 38] width 205 height 32
click at [576, 42] on font "PDF Anda telah diunduh..." at bounding box center [570, 37] width 166 height 18
drag, startPoint x: 476, startPoint y: 44, endPoint x: 655, endPoint y: 42, distance: 179.0
click at [655, 42] on span "✓ PDF Anda telah diunduh..." at bounding box center [560, 38] width 205 height 32
click at [643, 43] on font "PDF Anda telah diunduh..." at bounding box center [570, 37] width 166 height 18
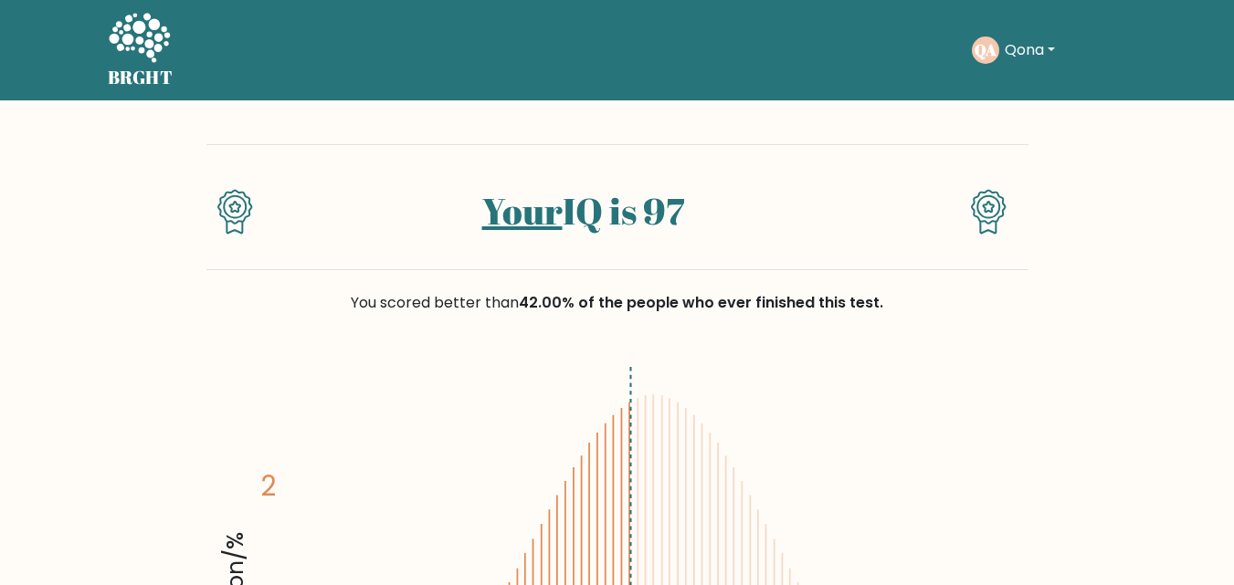
click at [1054, 47] on button "Qona" at bounding box center [1029, 50] width 61 height 24
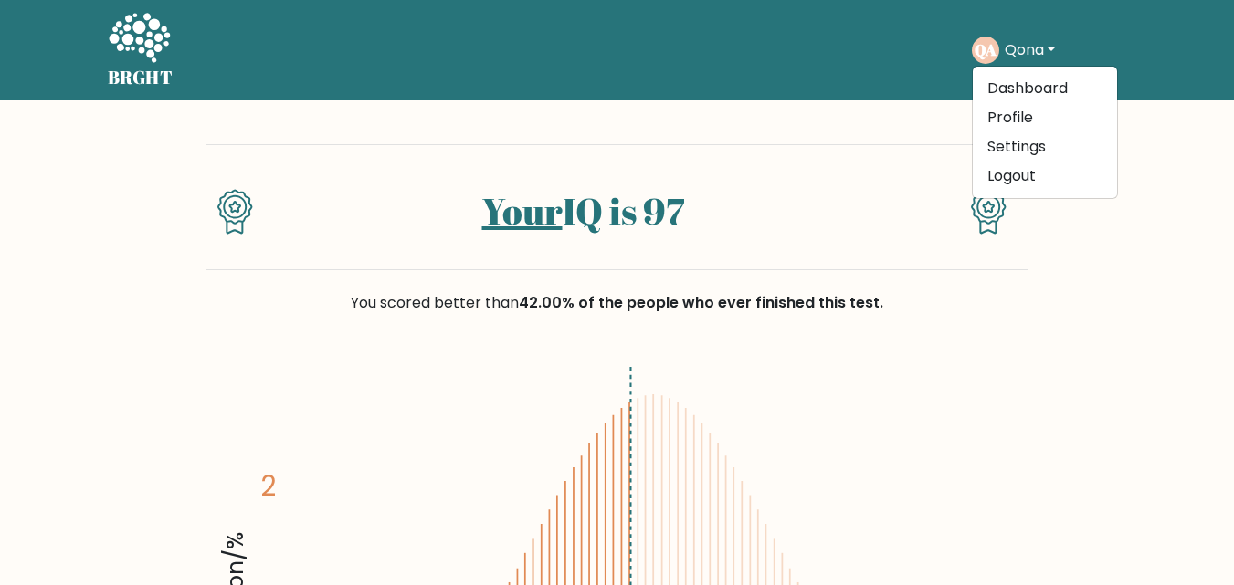
click at [1054, 47] on button "Qona" at bounding box center [1029, 50] width 61 height 24
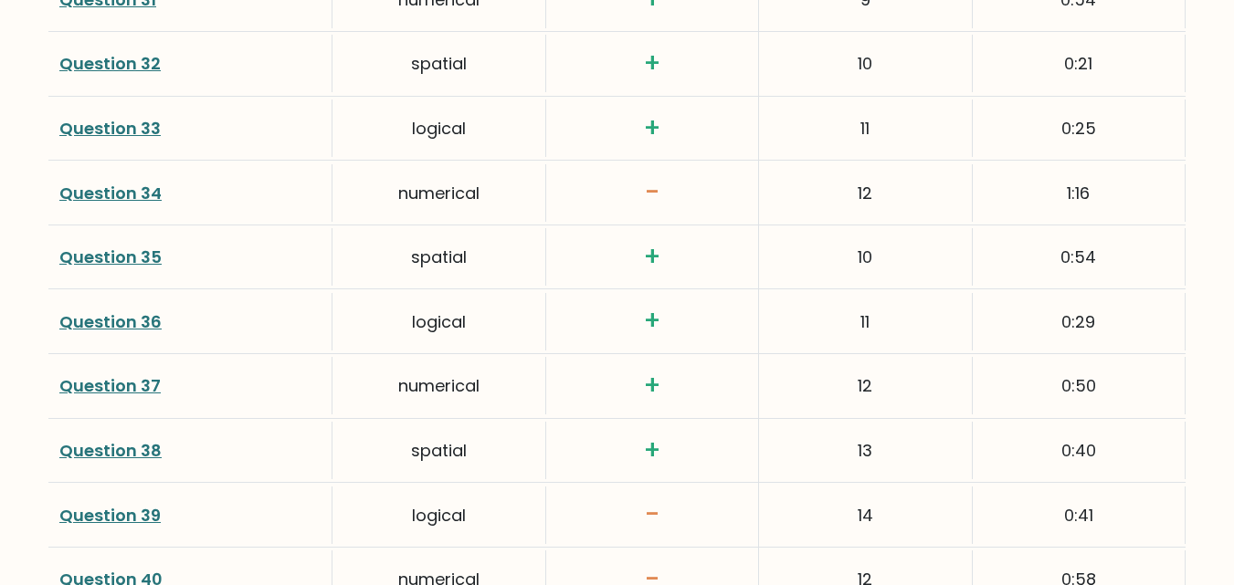
scroll to position [4749, 0]
